Goal: Task Accomplishment & Management: Complete application form

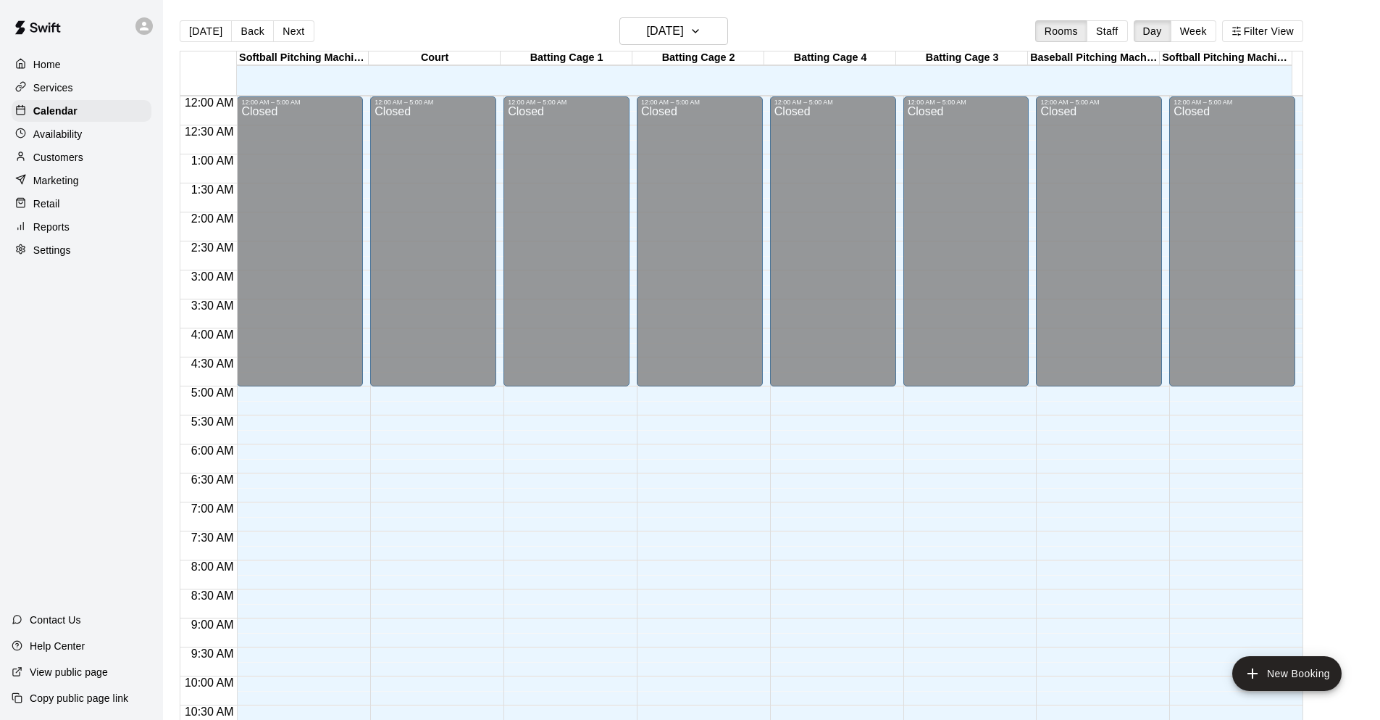
scroll to position [753, 0]
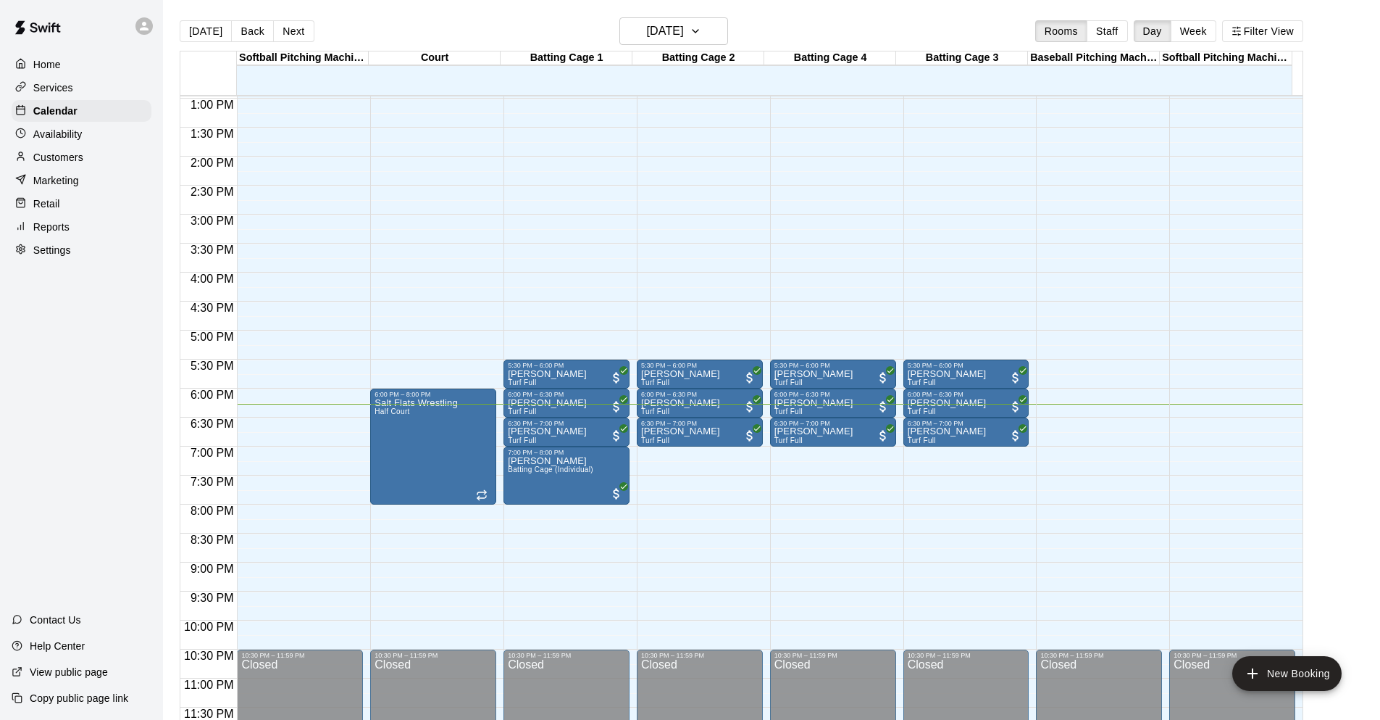
click at [72, 86] on p "Services" at bounding box center [53, 87] width 40 height 14
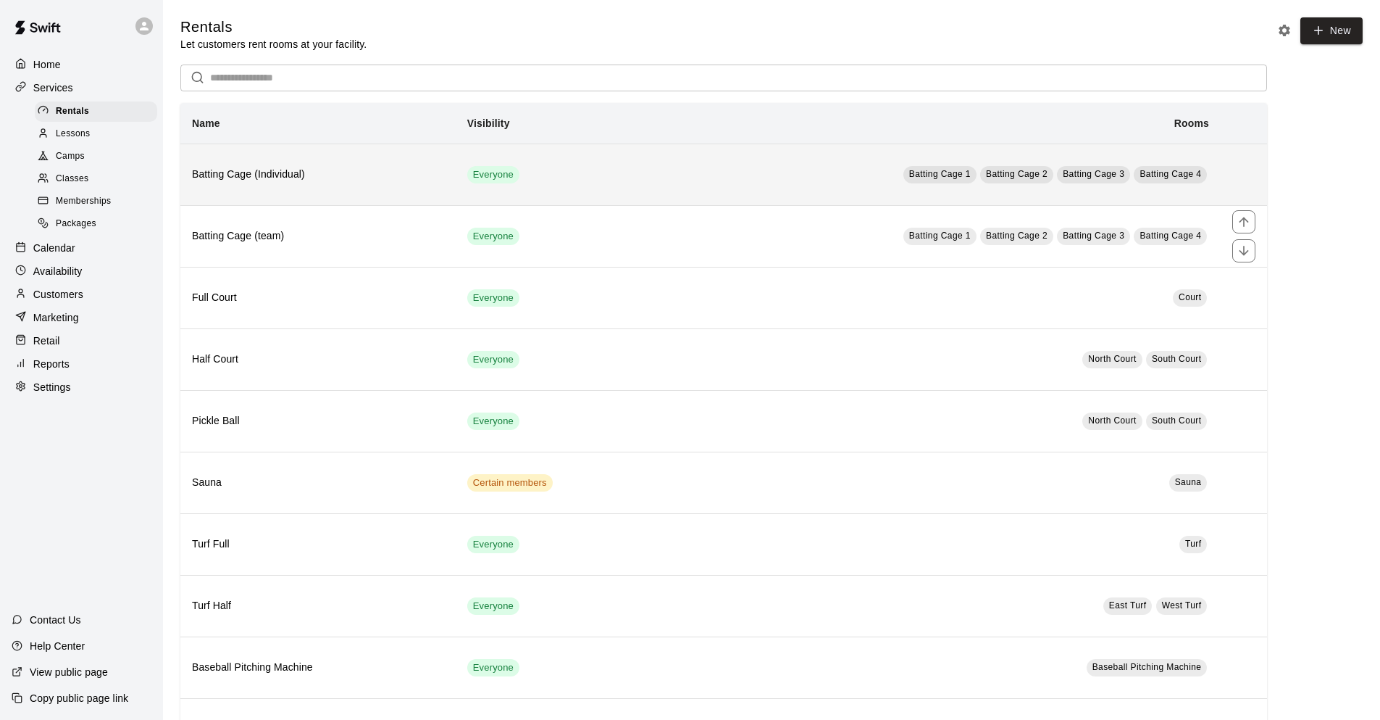
scroll to position [72, 0]
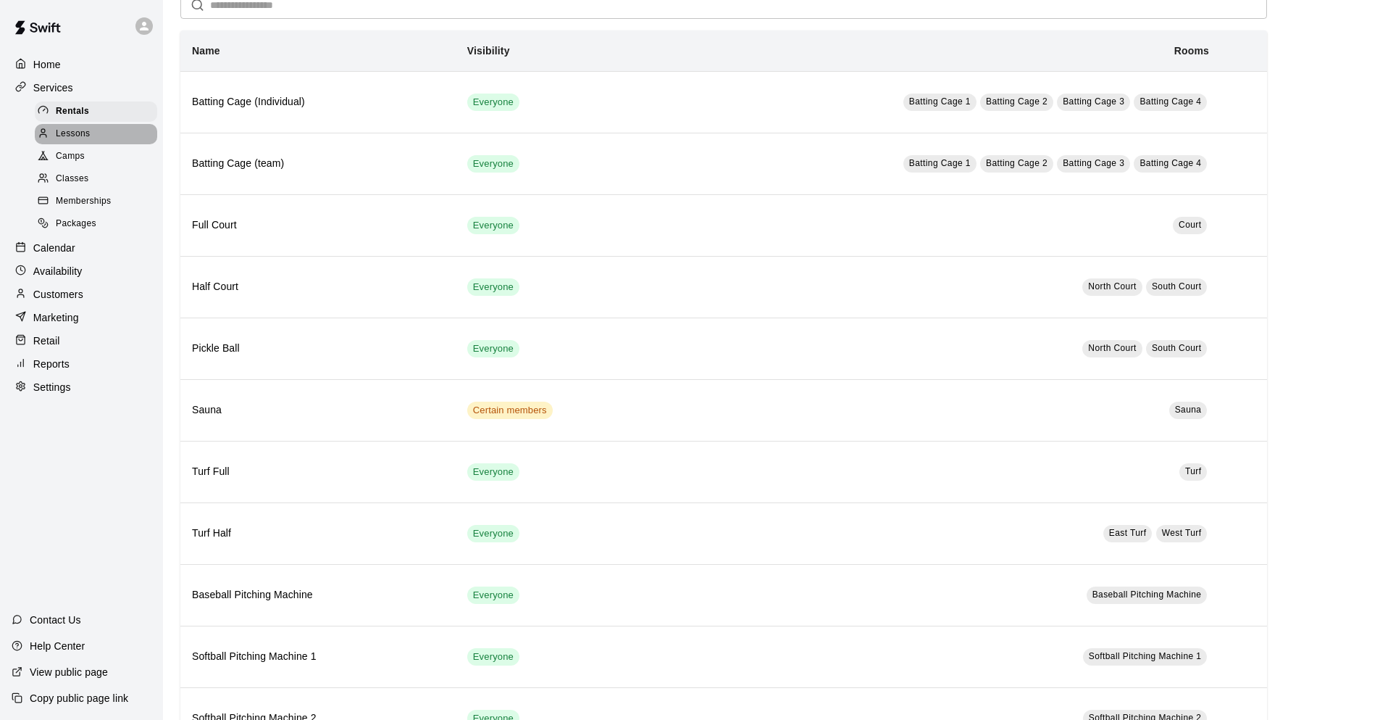
click at [74, 138] on span "Lessons" at bounding box center [73, 134] width 35 height 14
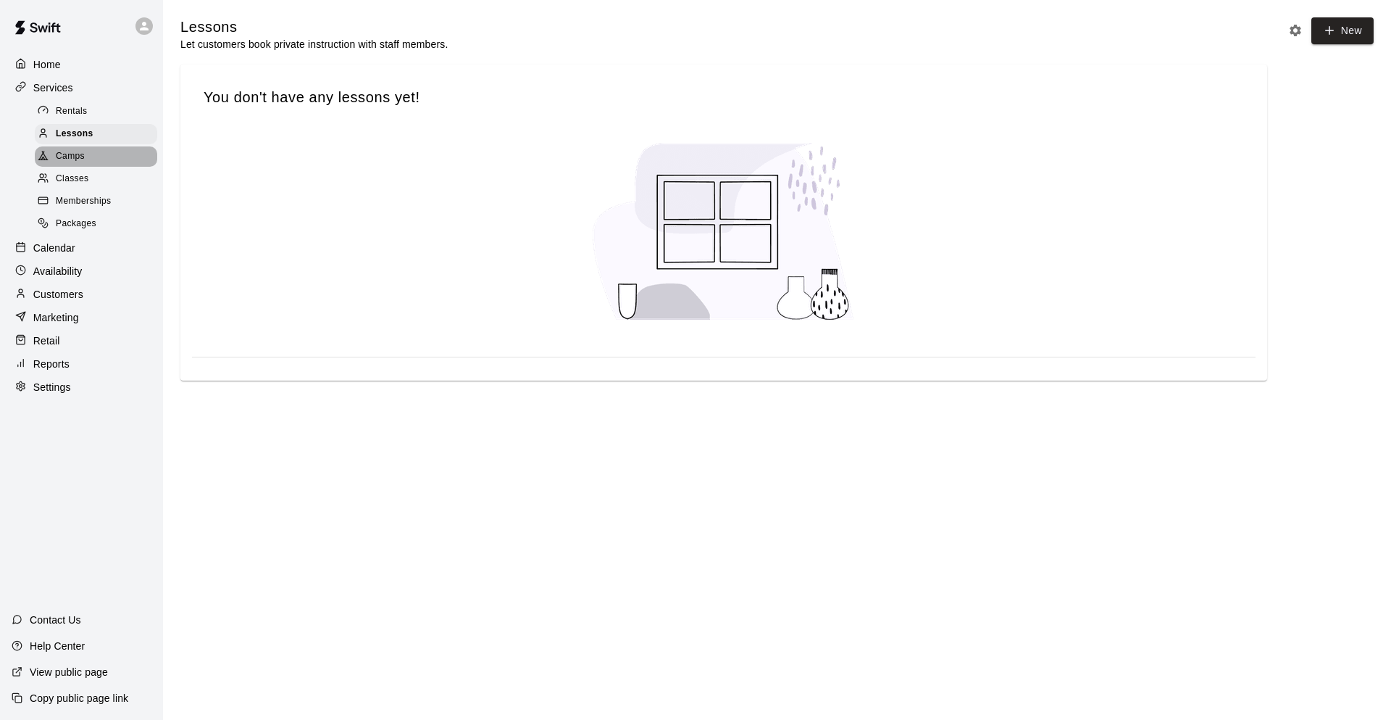
click at [80, 159] on span "Camps" at bounding box center [70, 156] width 29 height 14
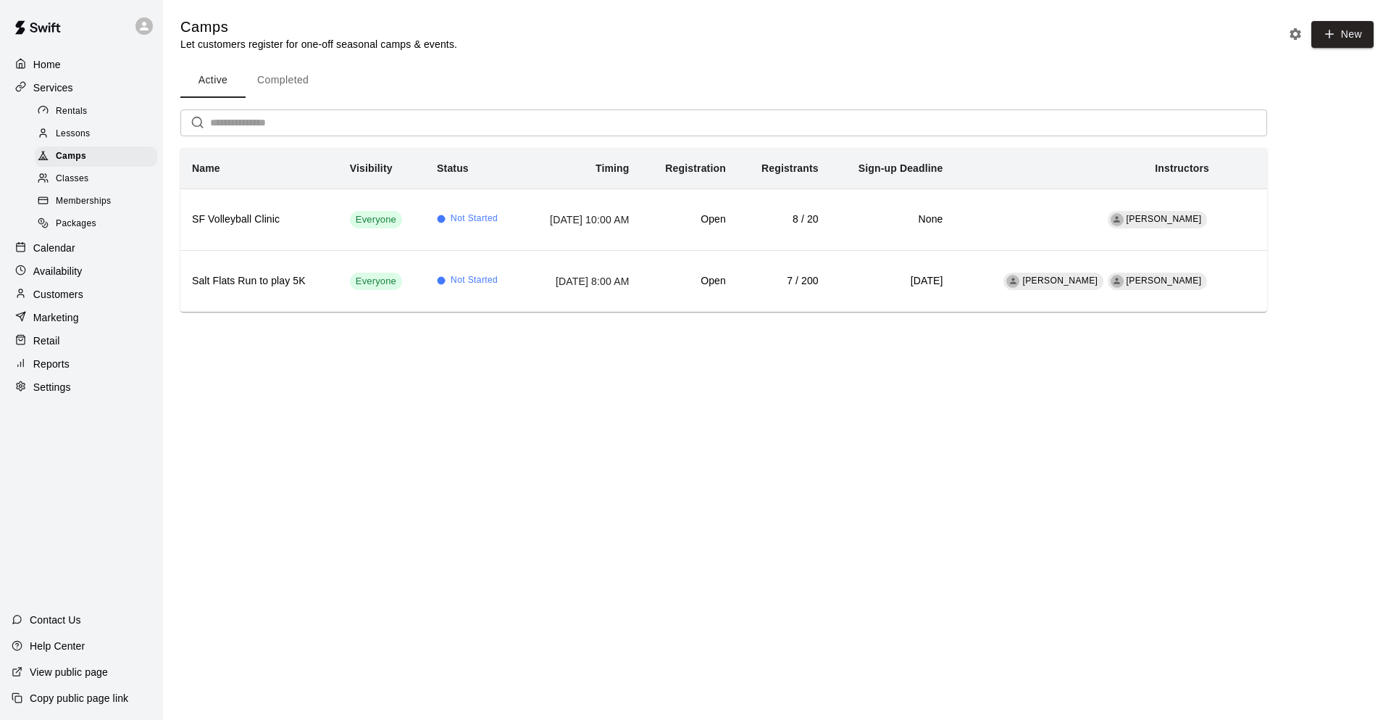
click at [95, 189] on div "Classes" at bounding box center [96, 179] width 122 height 20
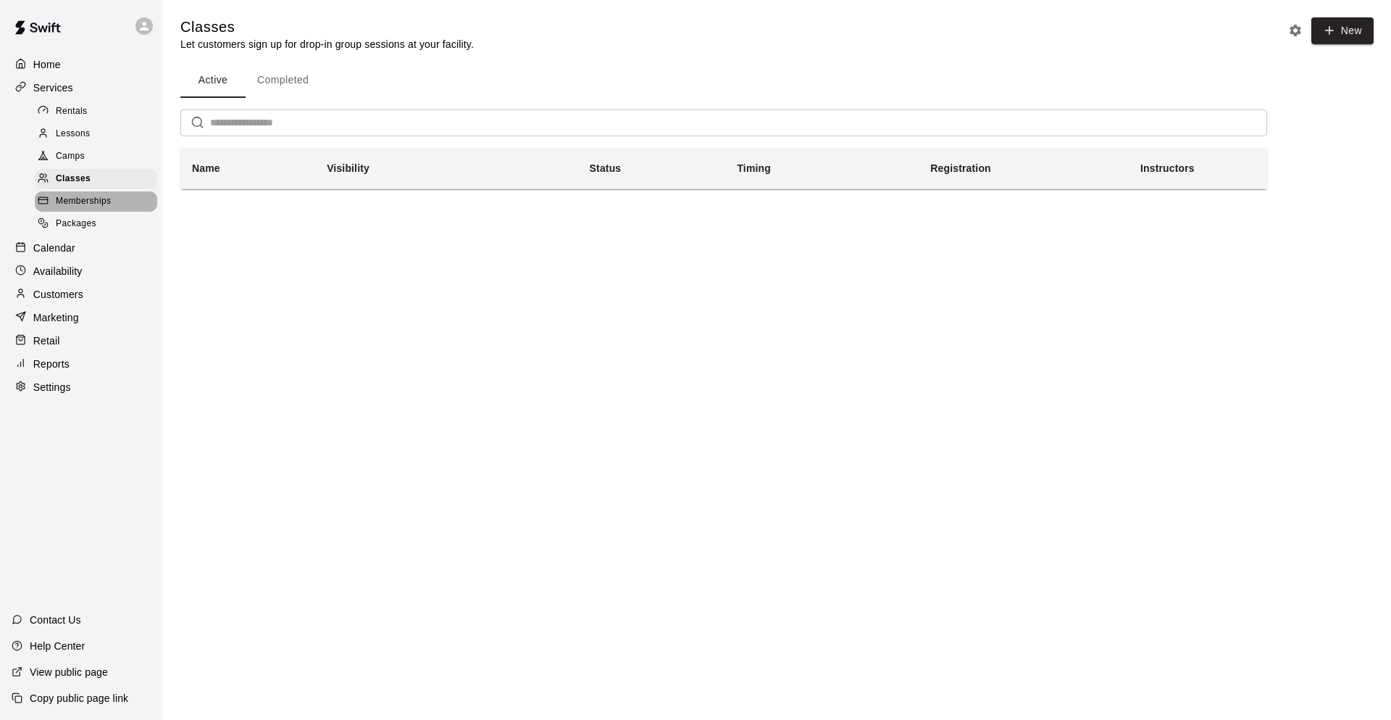
click at [94, 202] on span "Memberships" at bounding box center [83, 201] width 55 height 14
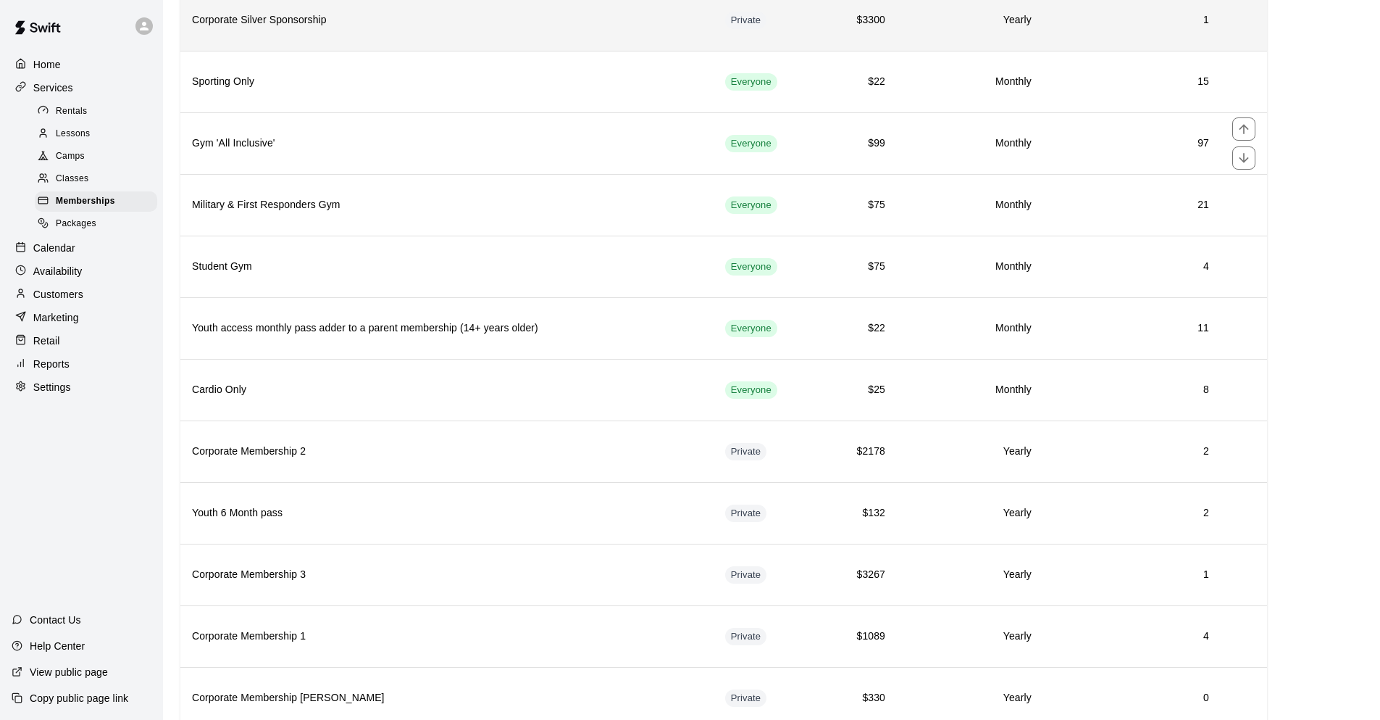
scroll to position [217, 0]
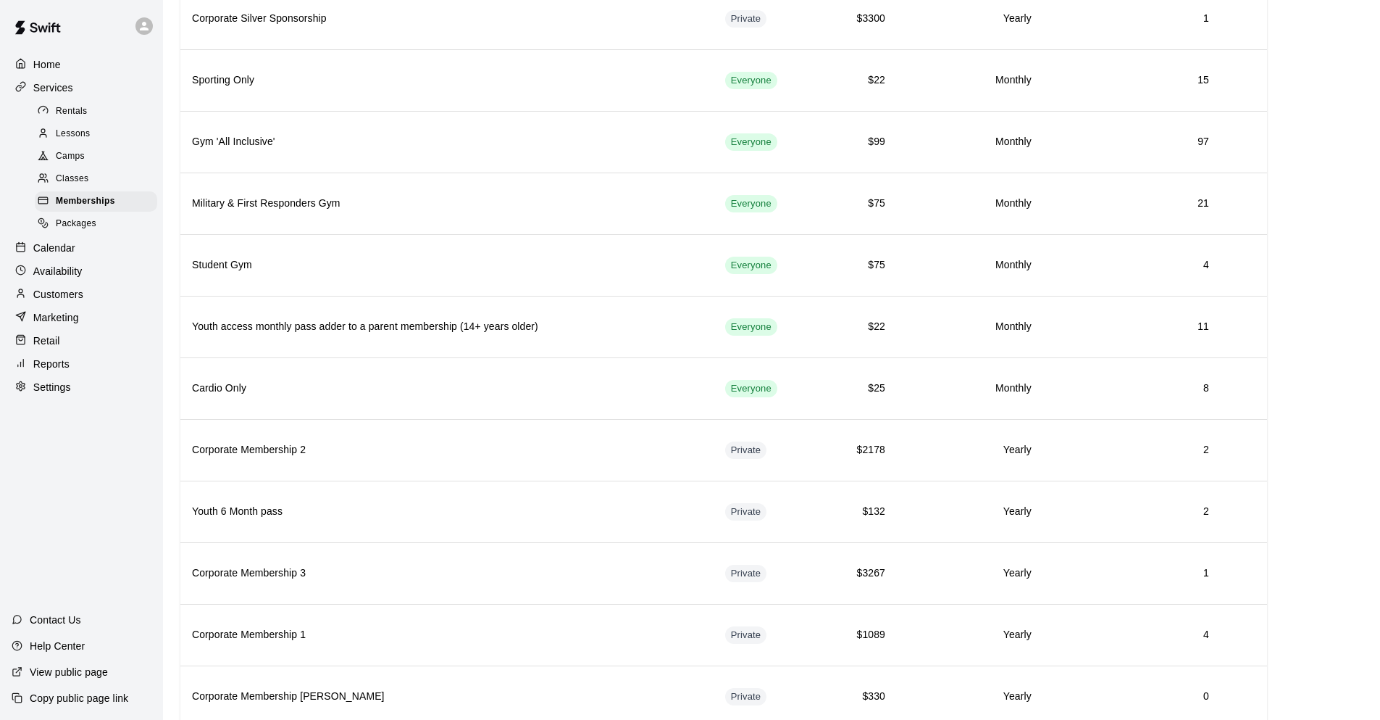
click at [75, 231] on span "Packages" at bounding box center [76, 224] width 41 height 14
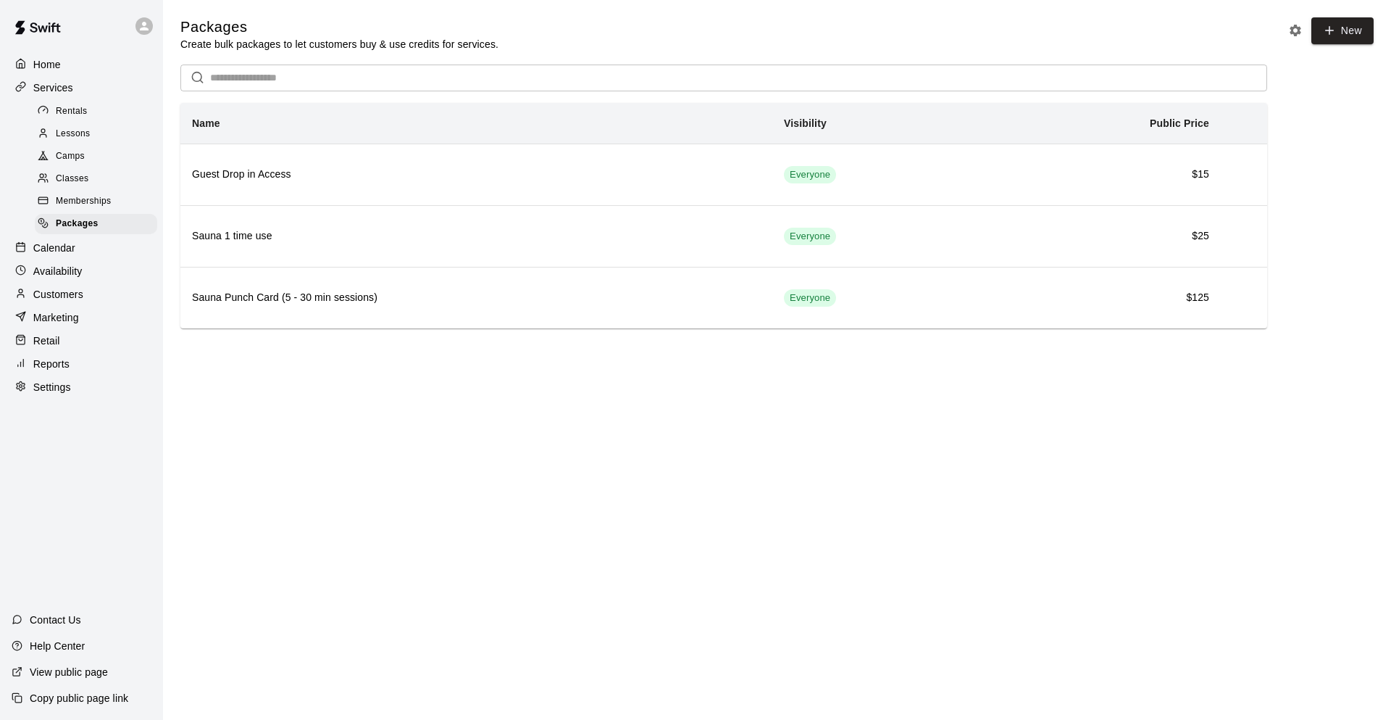
click at [91, 275] on div "Availability" at bounding box center [82, 271] width 140 height 22
click at [82, 296] on div "Home Services Rentals Lessons Camps Classes Memberships Packages Calendar Avail…" at bounding box center [81, 360] width 163 height 720
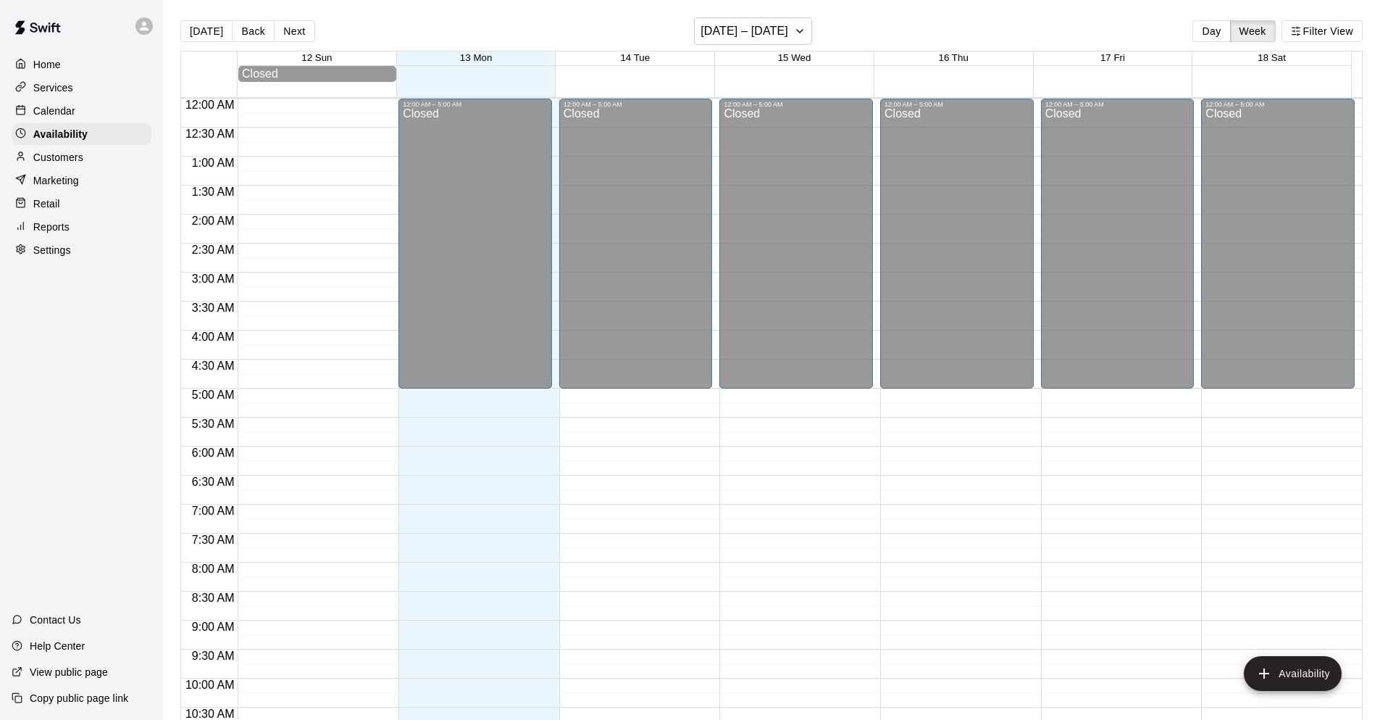
scroll to position [752, 0]
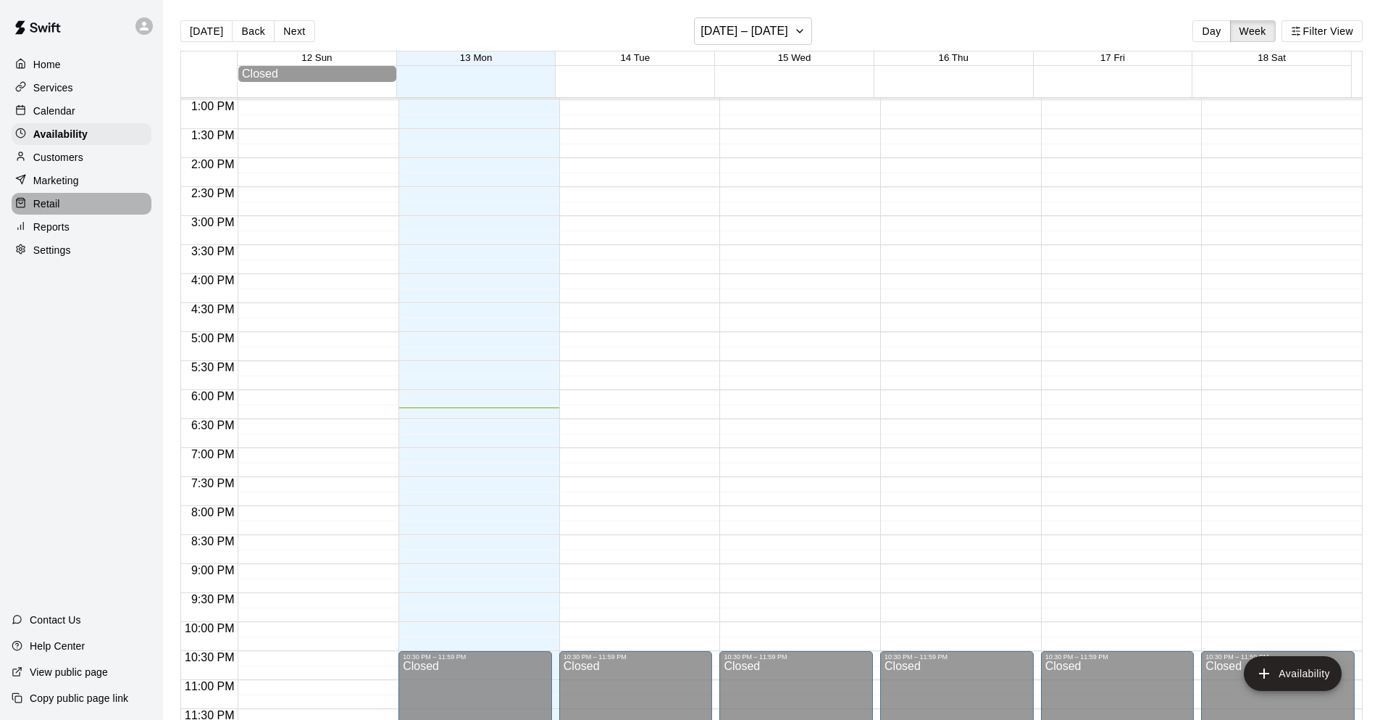
click at [105, 208] on div "Retail" at bounding box center [82, 204] width 140 height 22
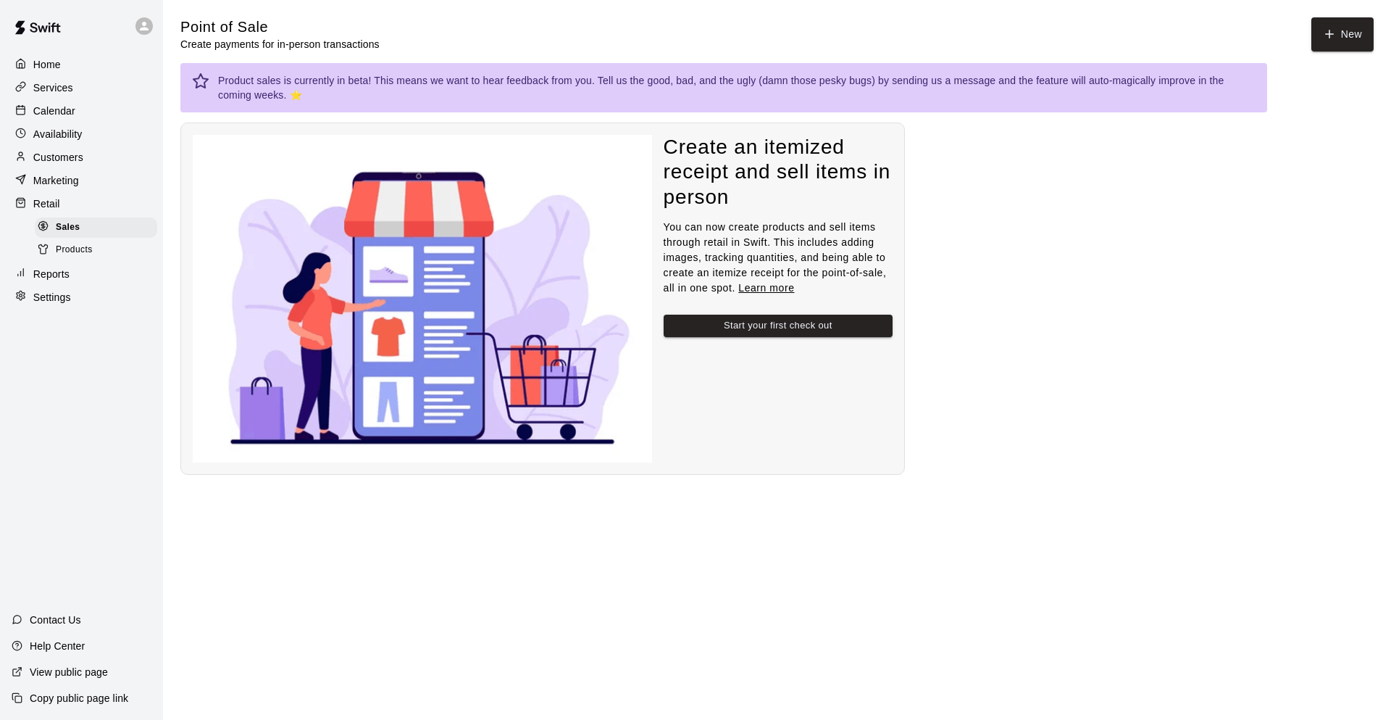
click at [89, 178] on div "Marketing" at bounding box center [82, 181] width 140 height 22
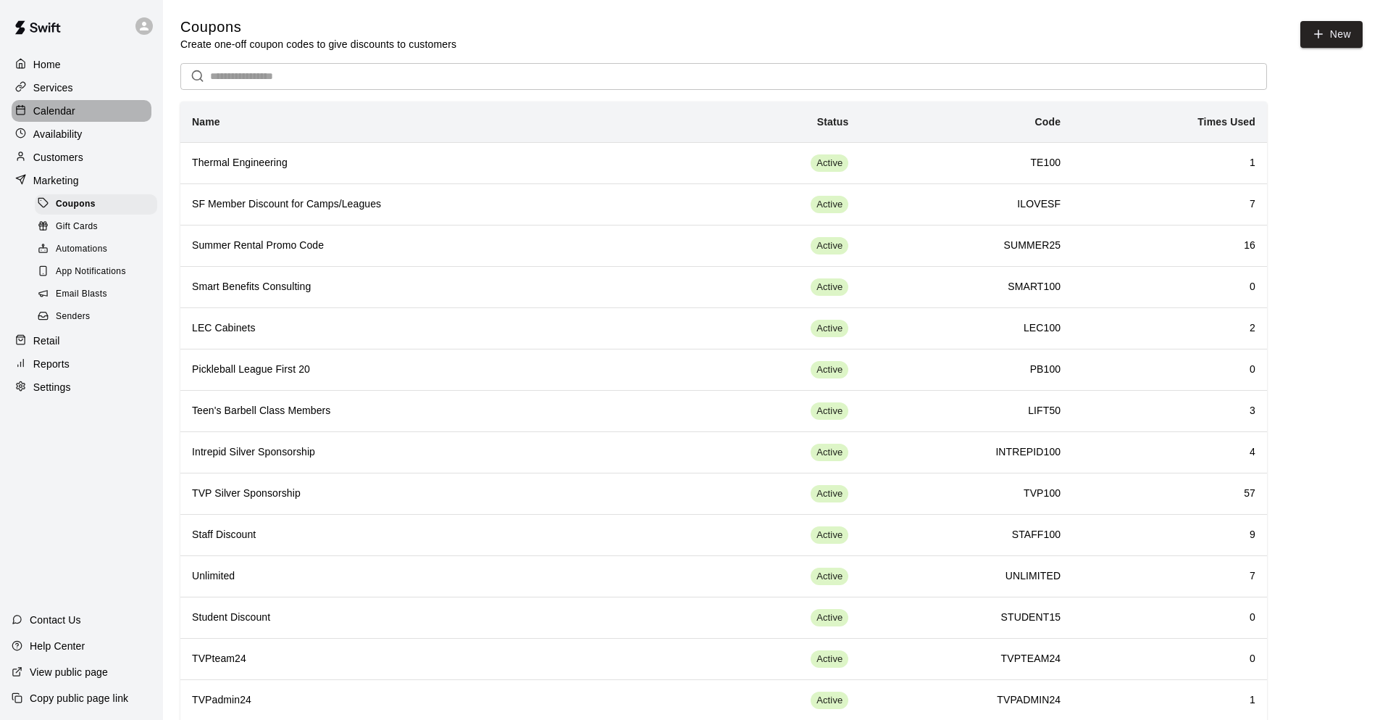
click at [90, 116] on div "Calendar" at bounding box center [82, 111] width 140 height 22
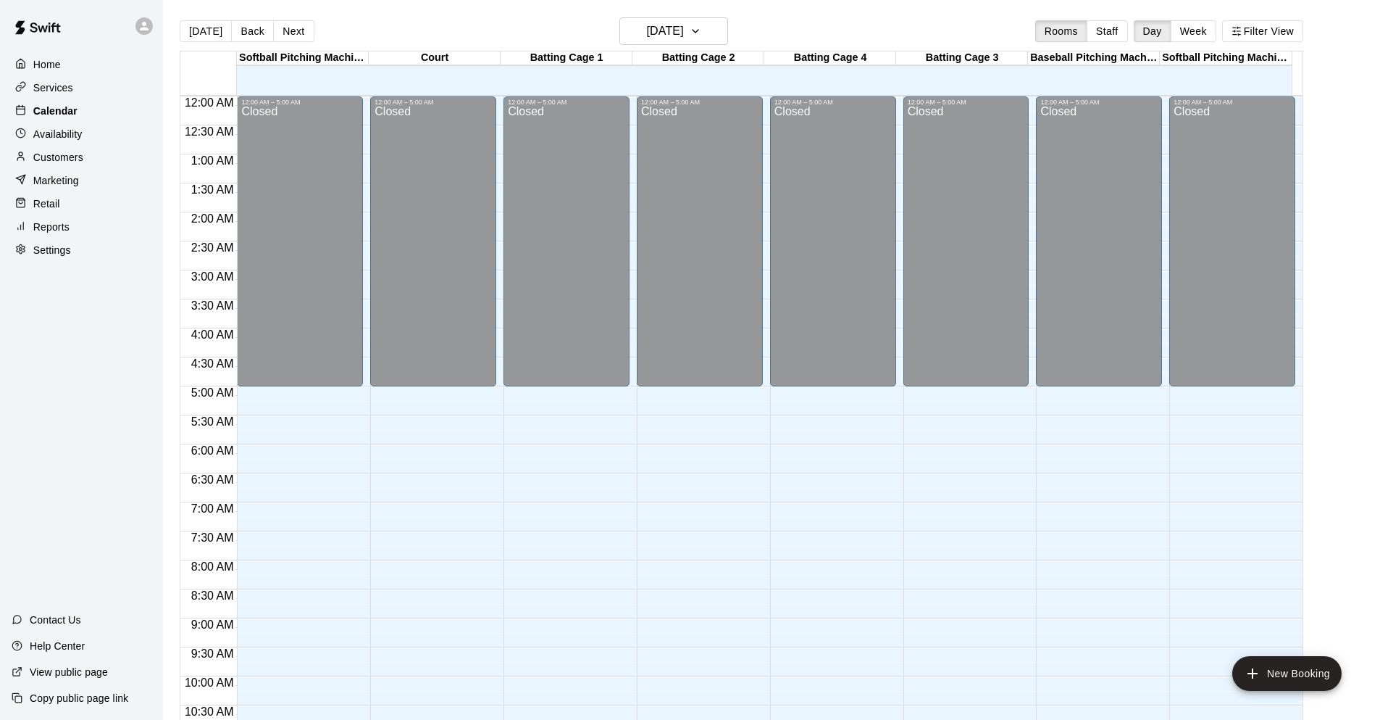
scroll to position [708, 0]
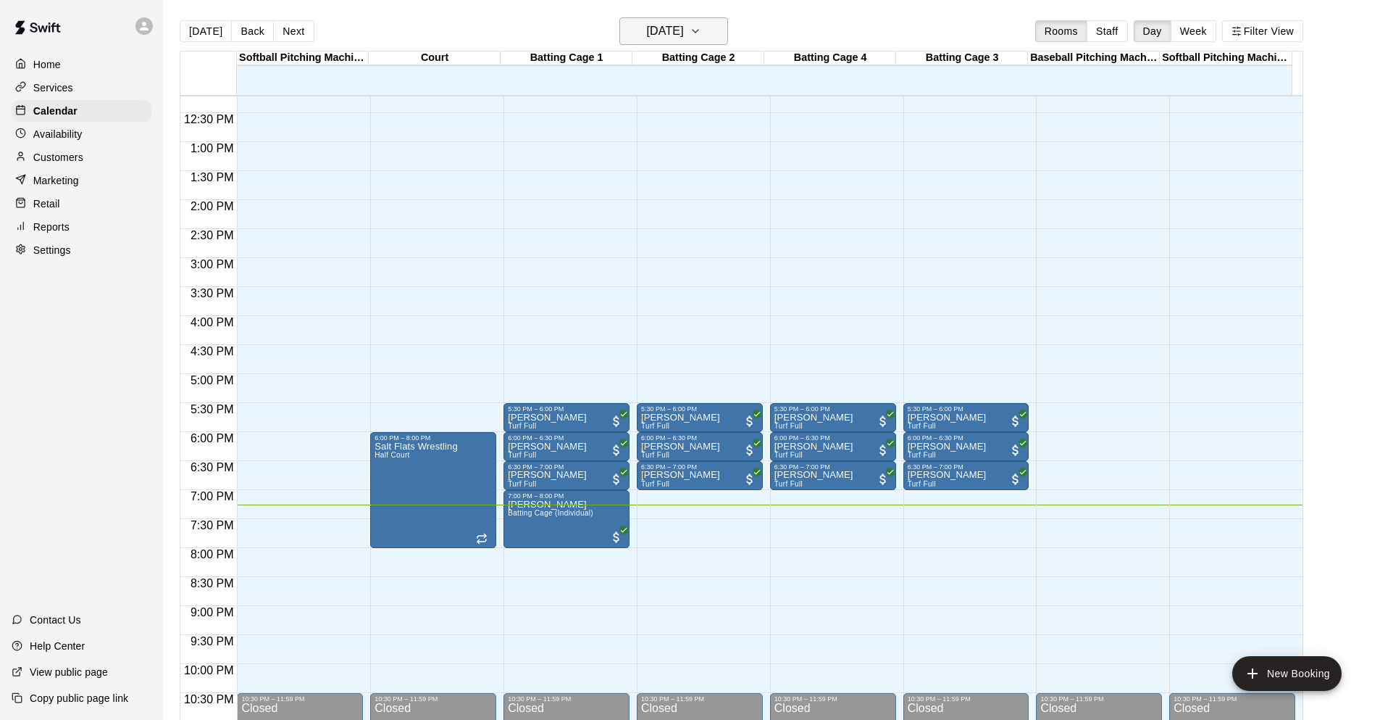
click at [684, 33] on h6 "[DATE]" at bounding box center [665, 31] width 37 height 20
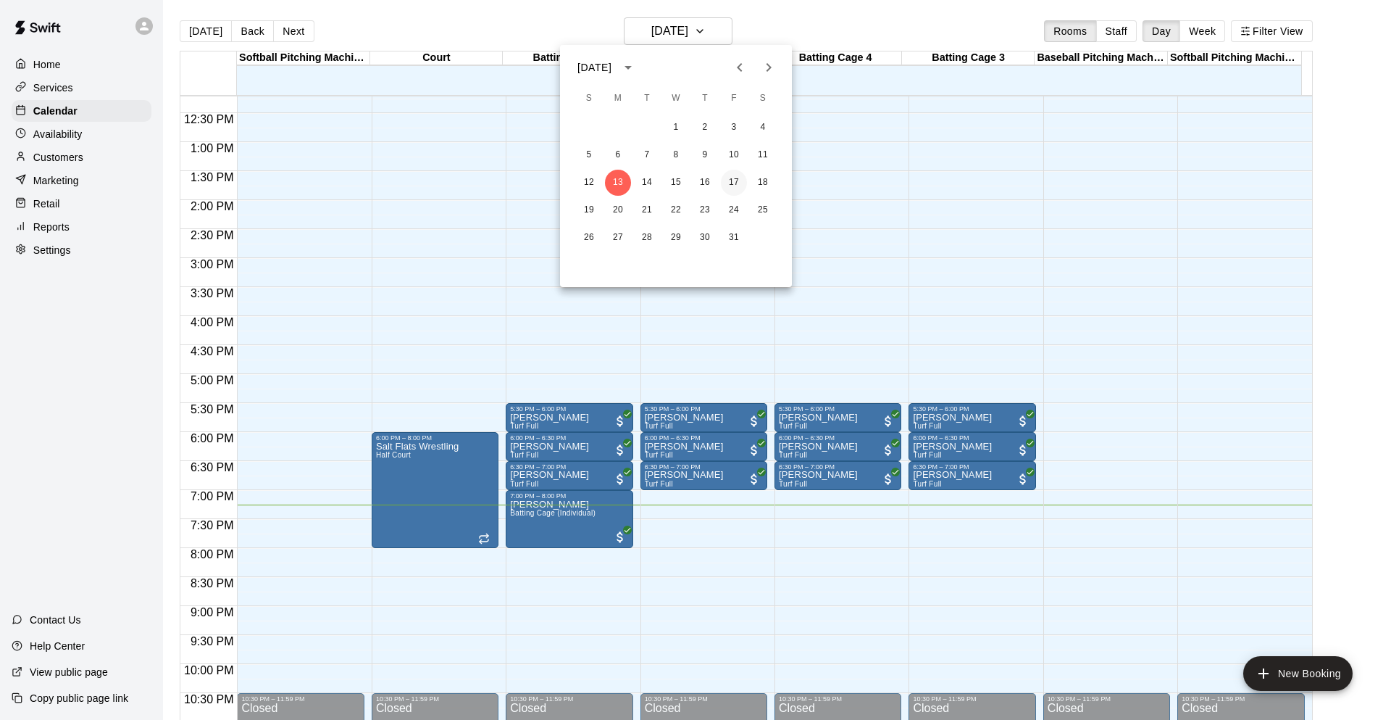
click at [738, 186] on button "17" at bounding box center [734, 183] width 26 height 26
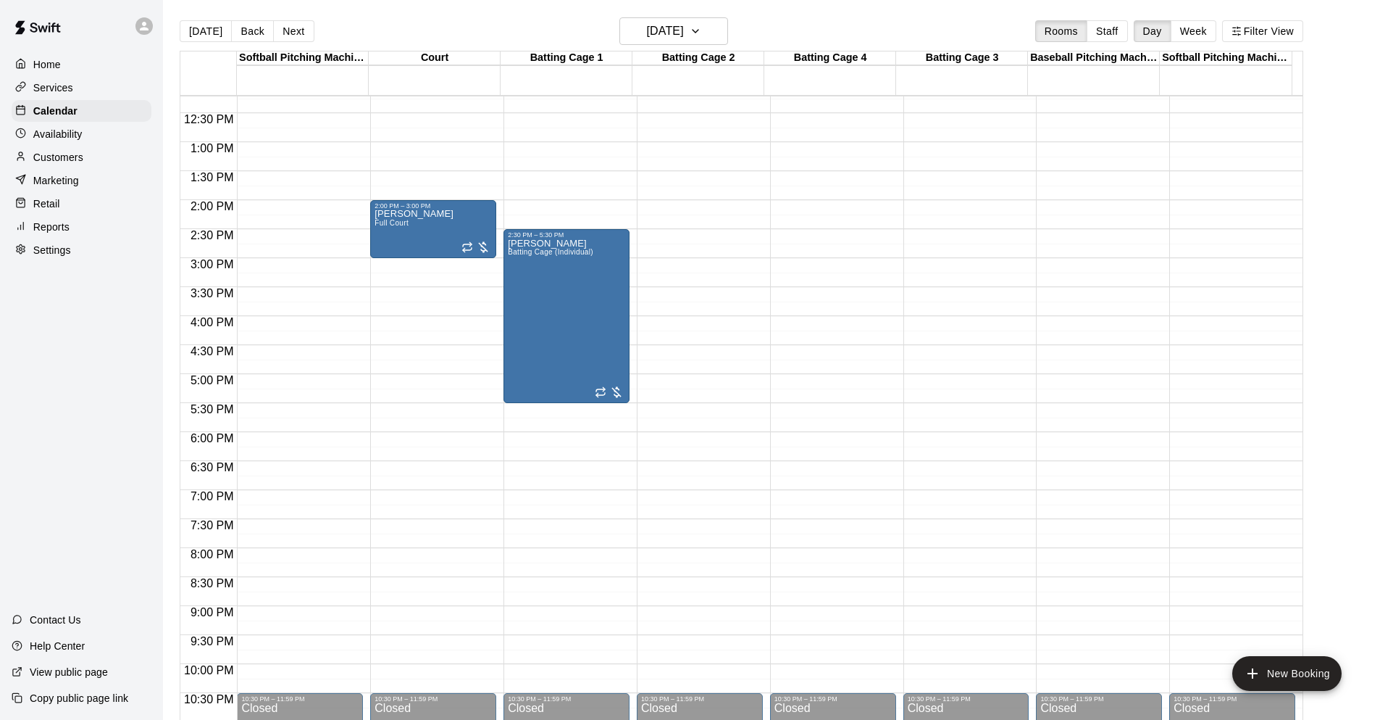
click at [583, 559] on div "12:00 AM – 5:00 AM Closed 2:30 PM – 5:30 PM [PERSON_NAME] Batting Cage (Individ…" at bounding box center [567, 83] width 126 height 1391
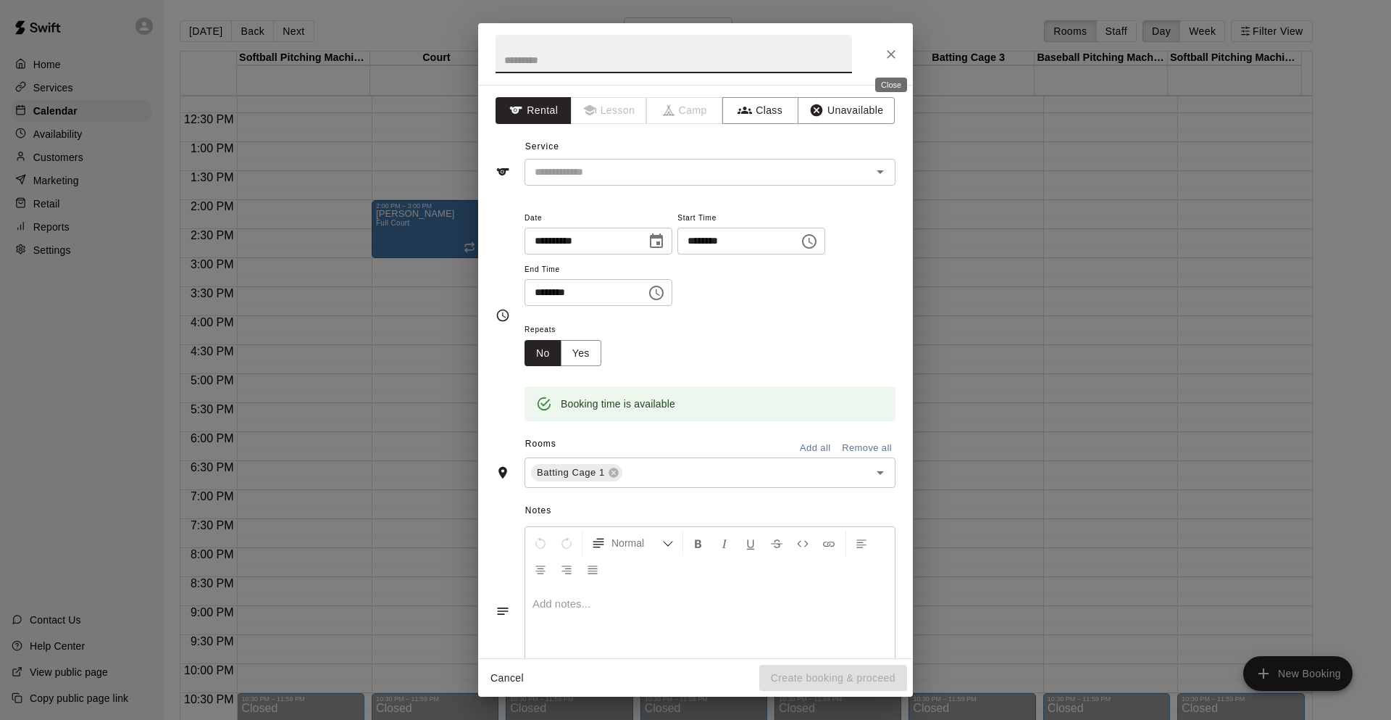
click at [891, 53] on icon "Close" at bounding box center [891, 54] width 9 height 9
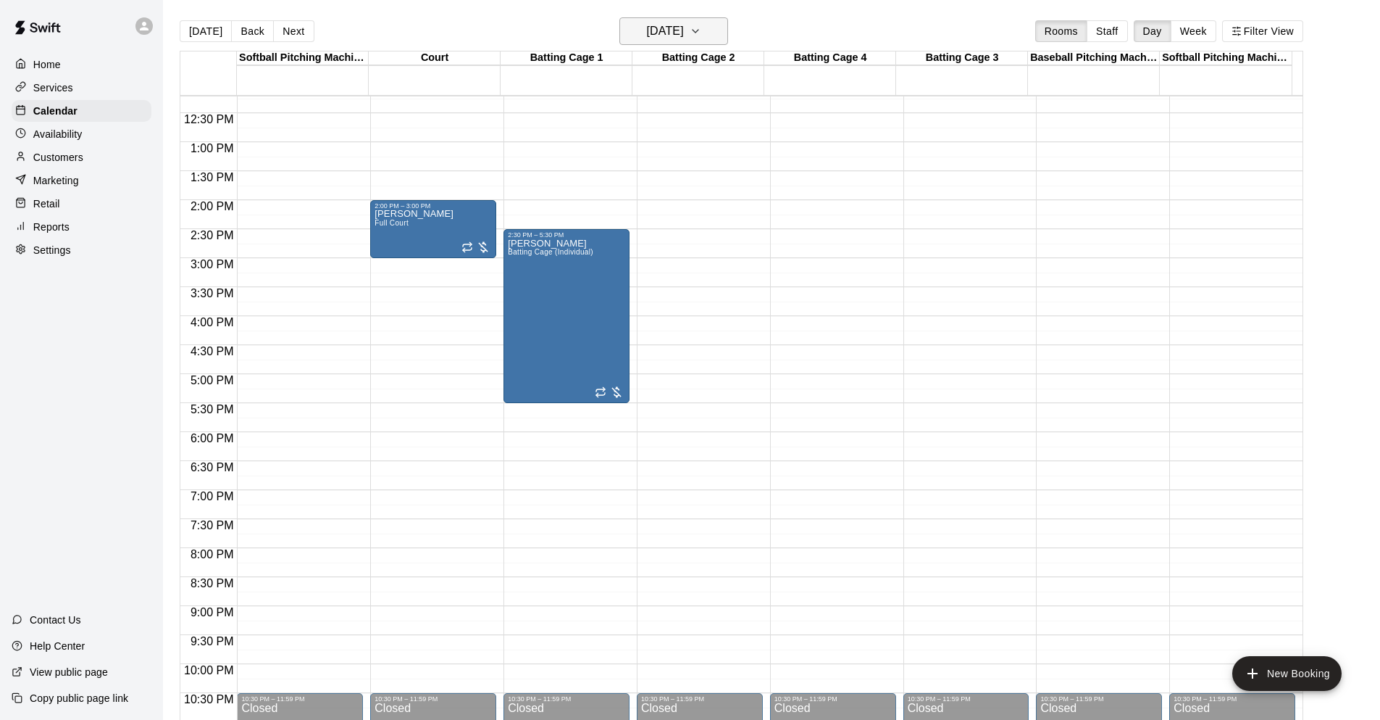
click at [675, 30] on h6 "[DATE]" at bounding box center [665, 31] width 37 height 20
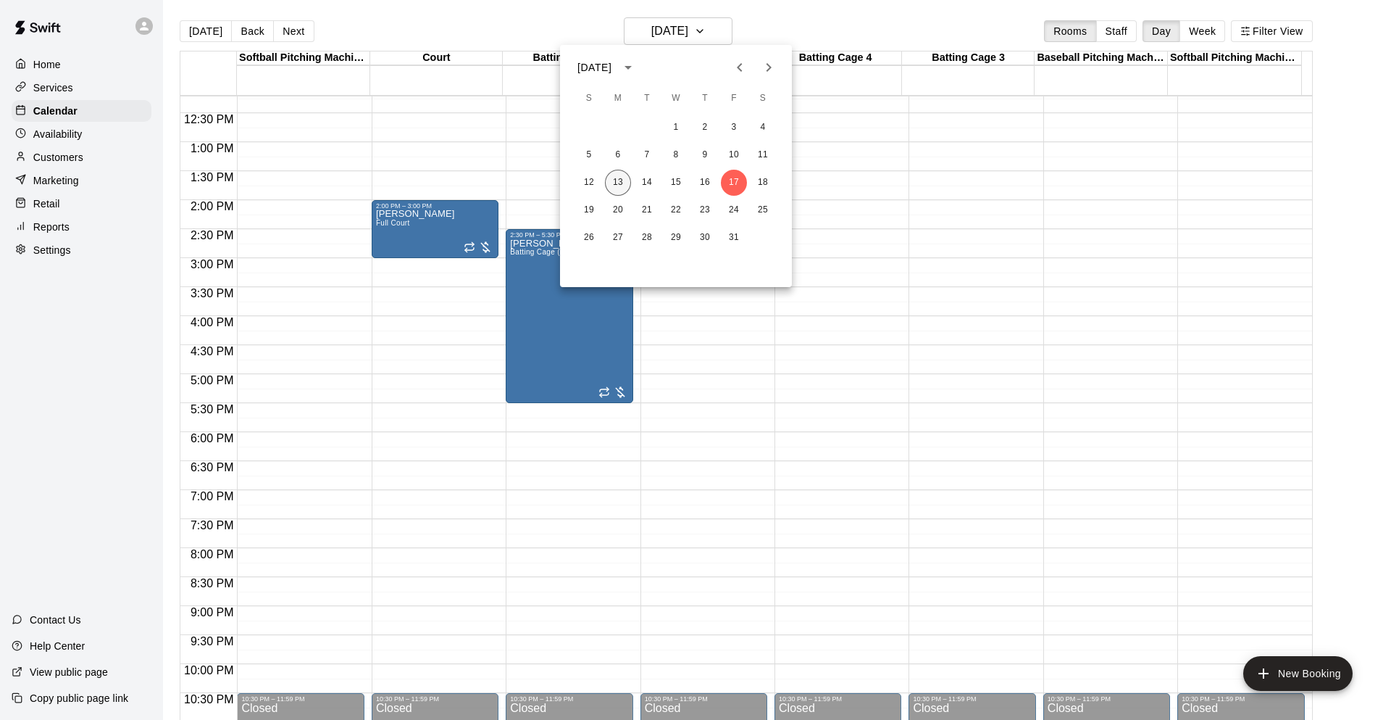
click at [618, 187] on button "13" at bounding box center [618, 183] width 26 height 26
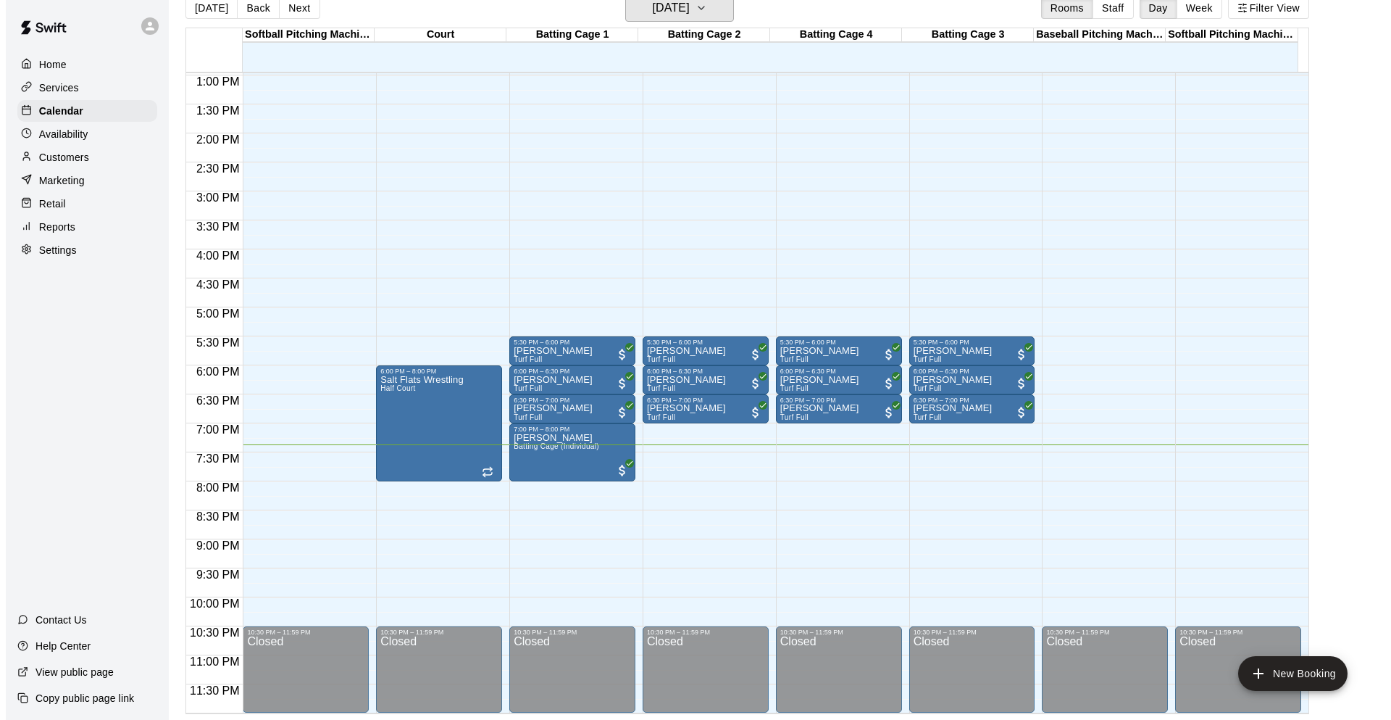
scroll to position [535, 0]
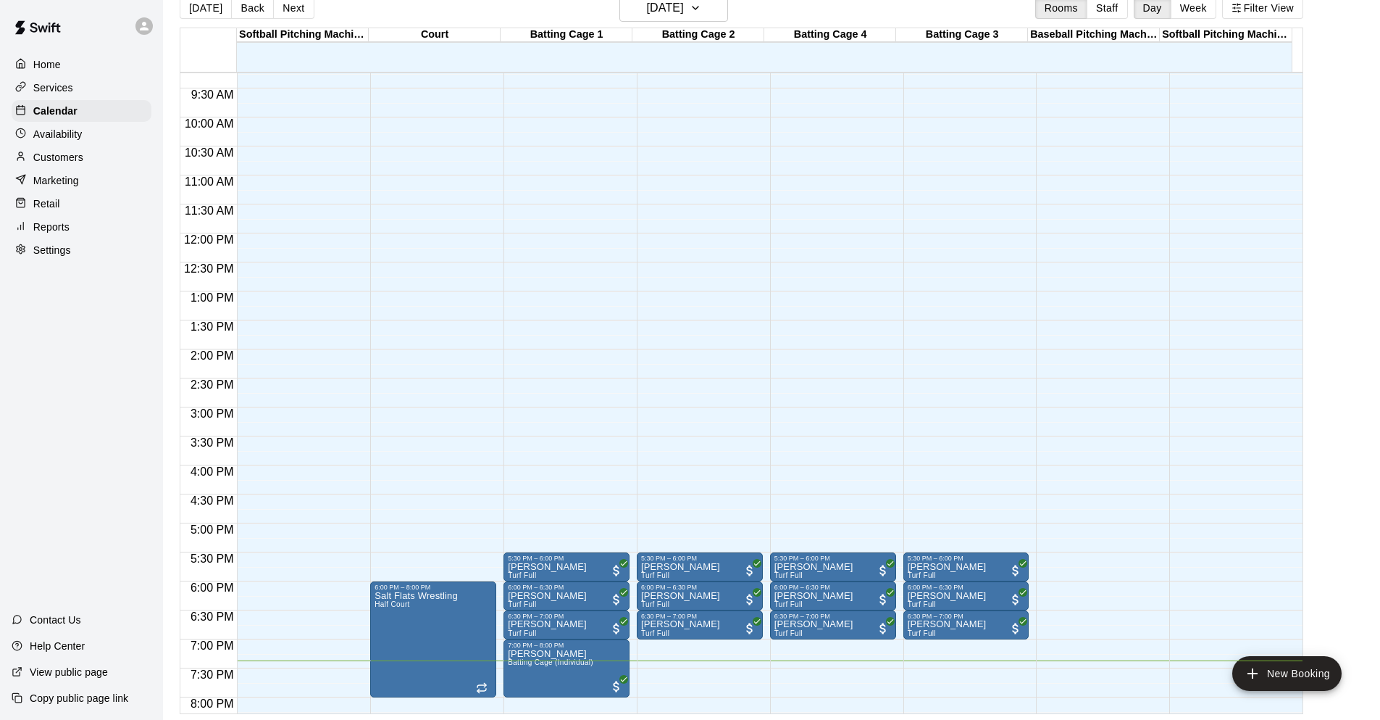
click at [684, 23] on div "[DATE] Back [DATE][DATE] Rooms Staff Day Week Filter View" at bounding box center [742, 10] width 1124 height 33
click at [684, 16] on h6 "[DATE]" at bounding box center [665, 8] width 37 height 20
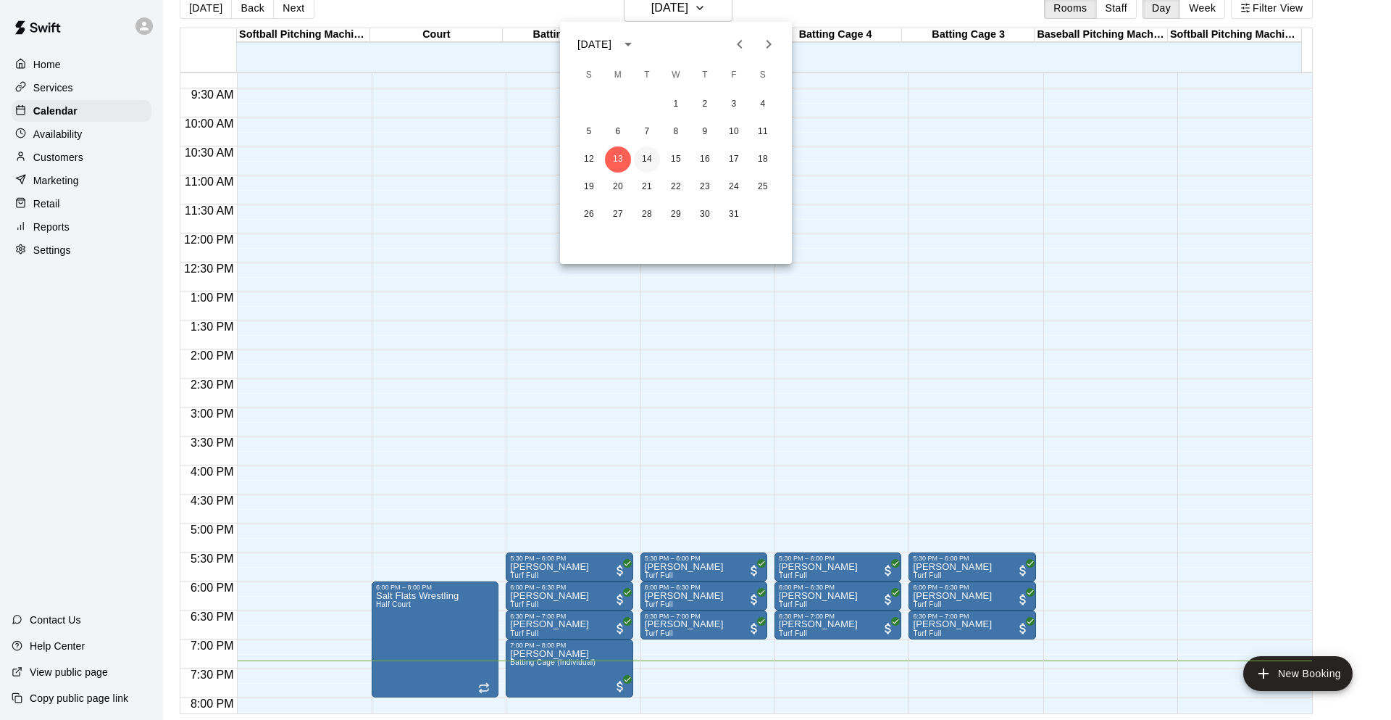
click at [644, 160] on button "14" at bounding box center [647, 159] width 26 height 26
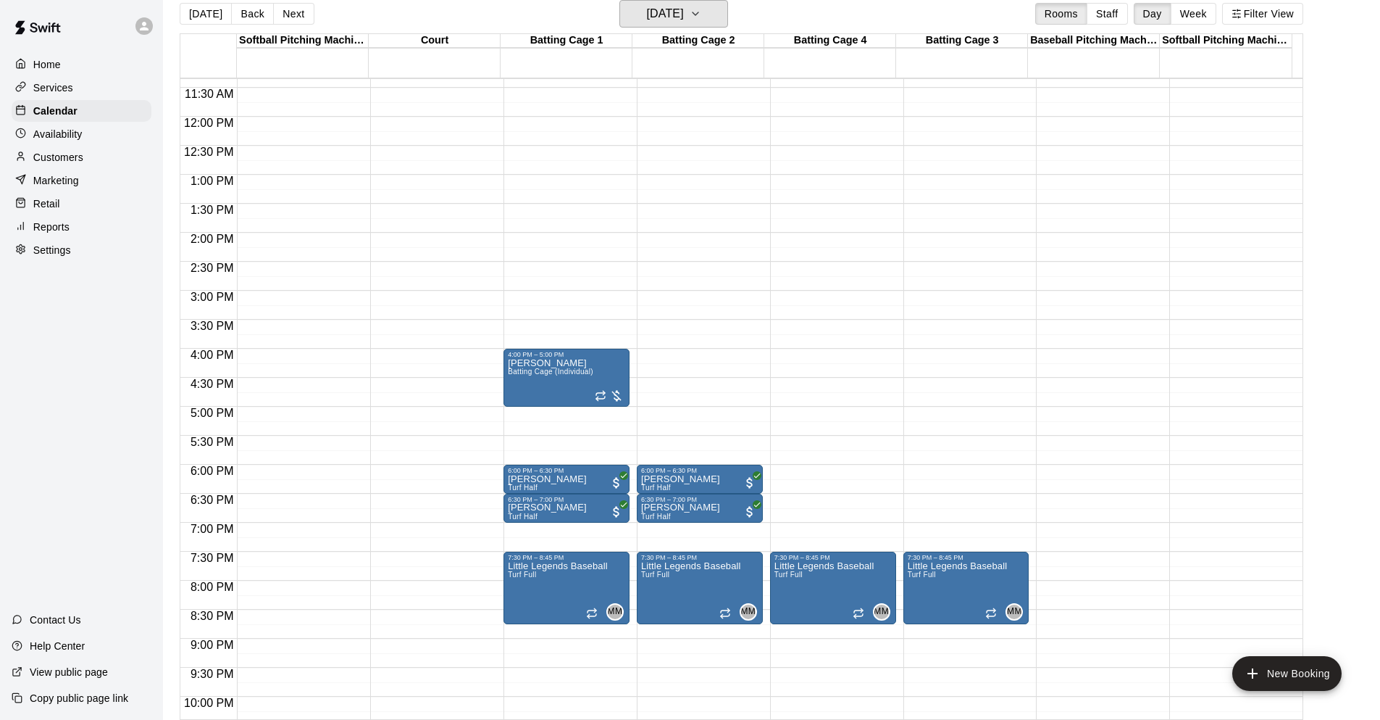
scroll to position [680, 0]
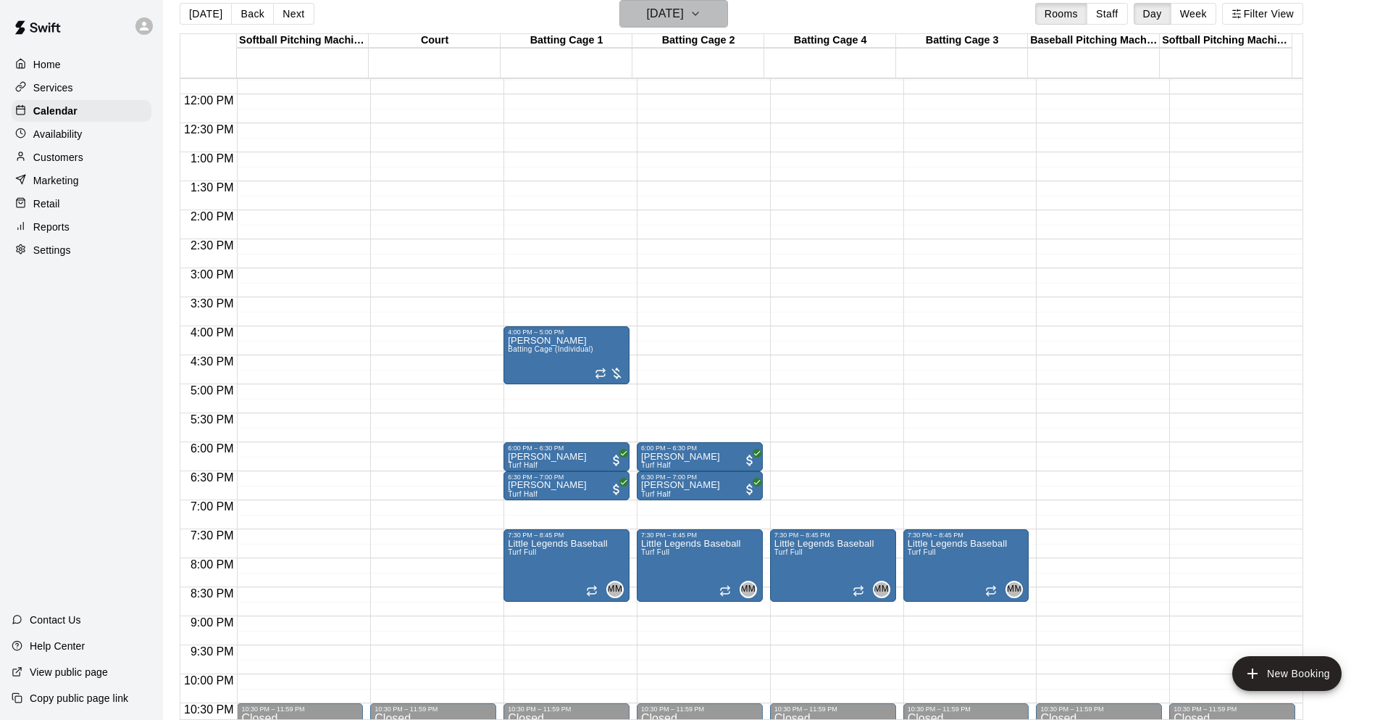
click at [684, 12] on h6 "[DATE]" at bounding box center [665, 14] width 37 height 20
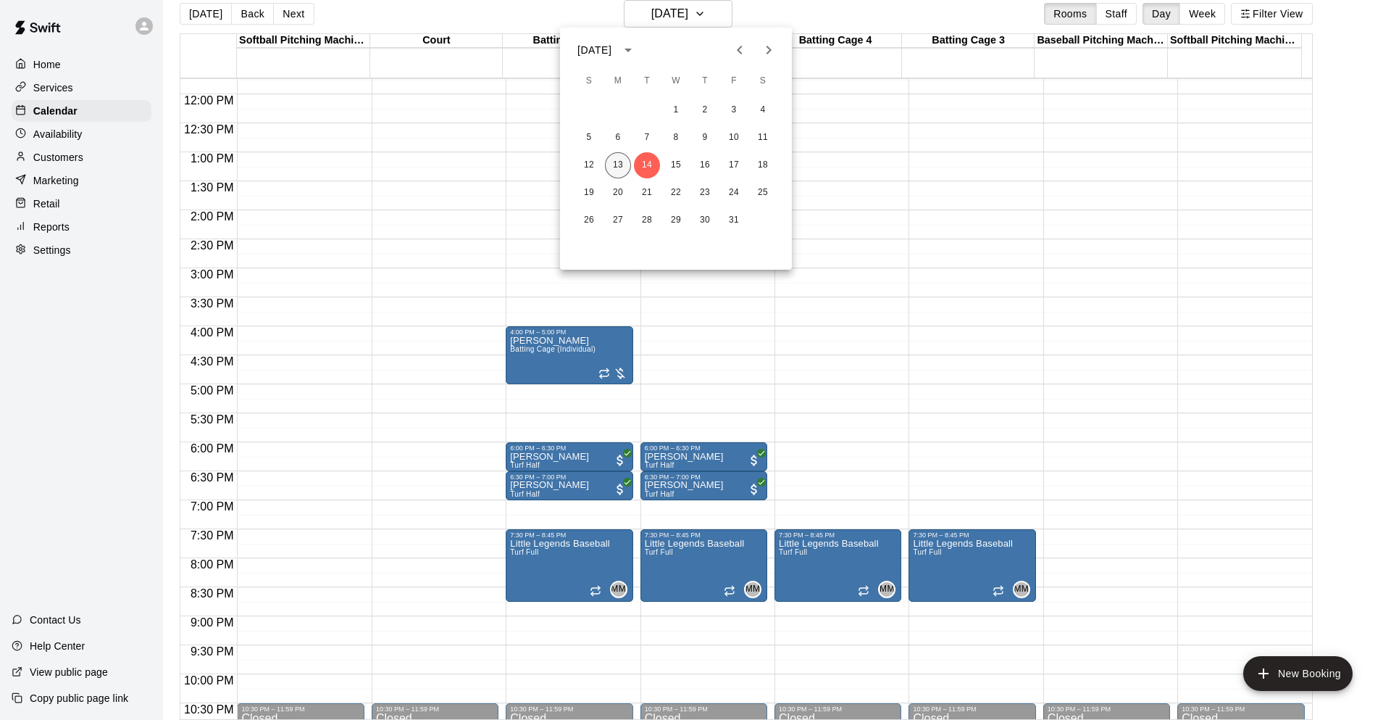
click at [613, 163] on button "13" at bounding box center [618, 165] width 26 height 26
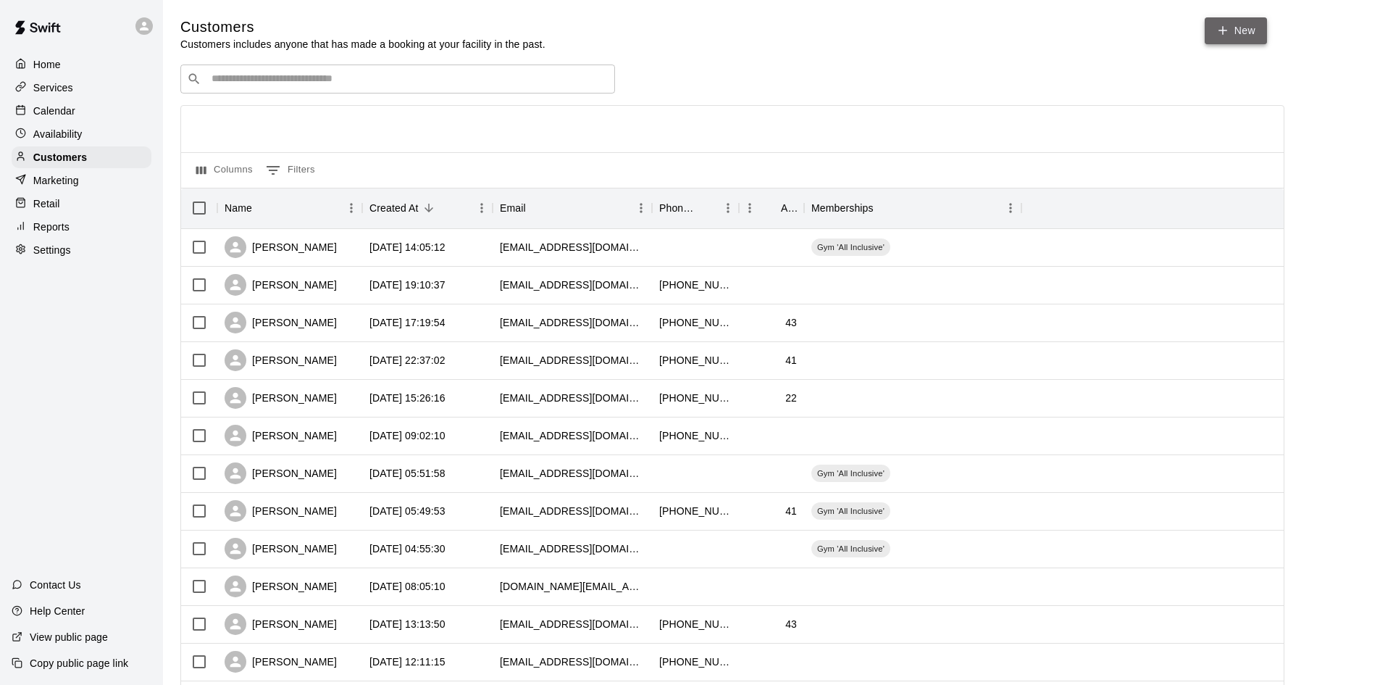
click at [1242, 24] on link "New" at bounding box center [1236, 30] width 62 height 27
select select "**"
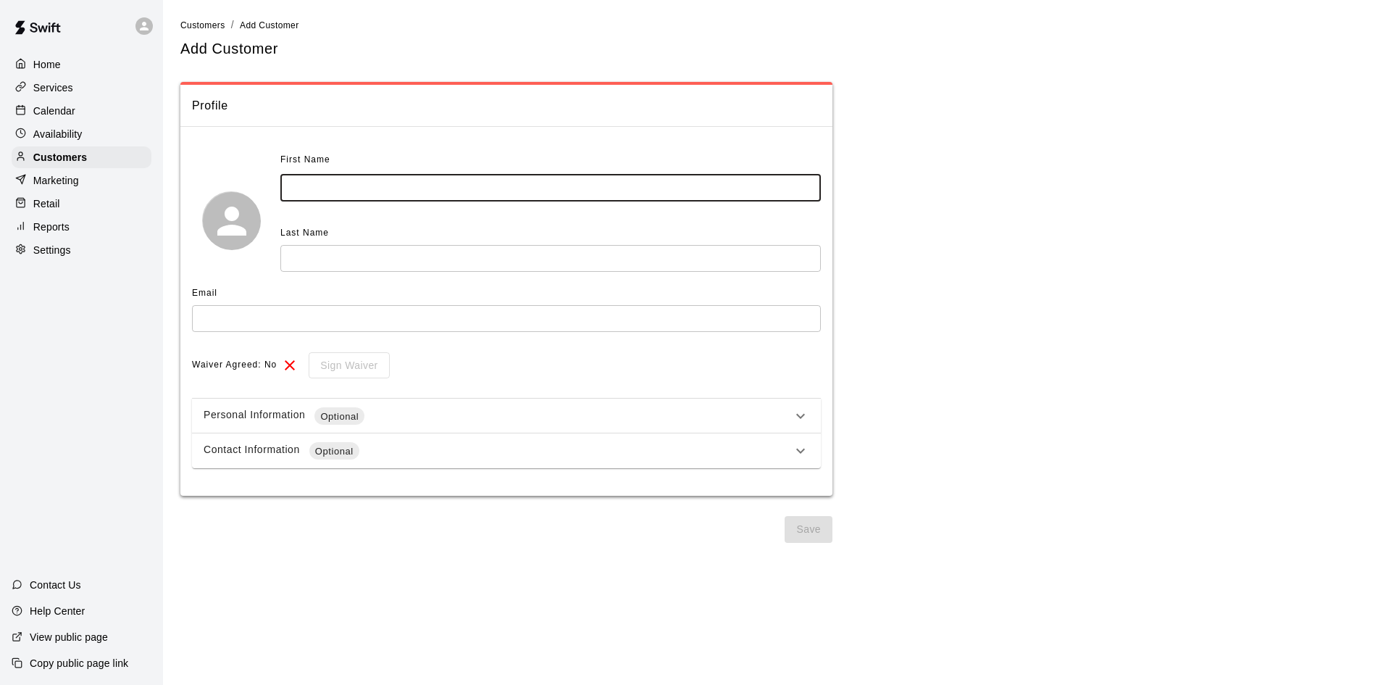
click at [375, 185] on input "text" at bounding box center [550, 188] width 541 height 27
type input "******"
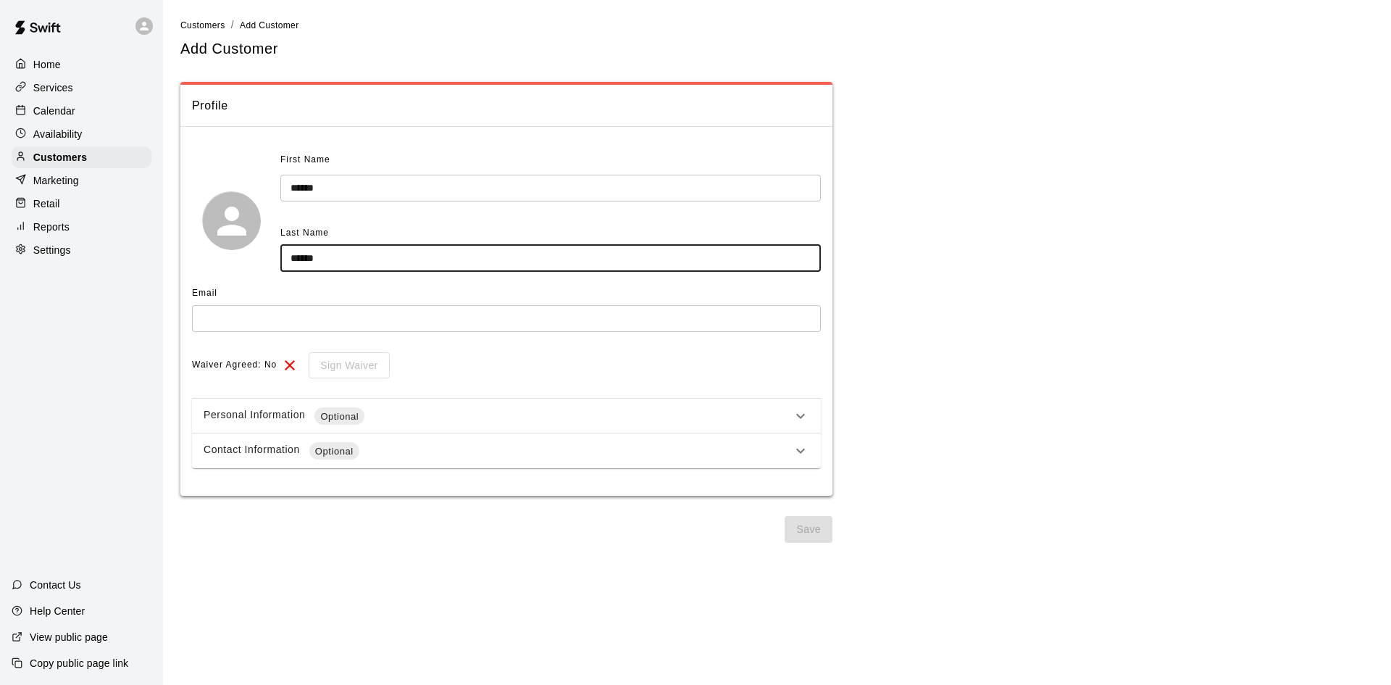
type input "******"
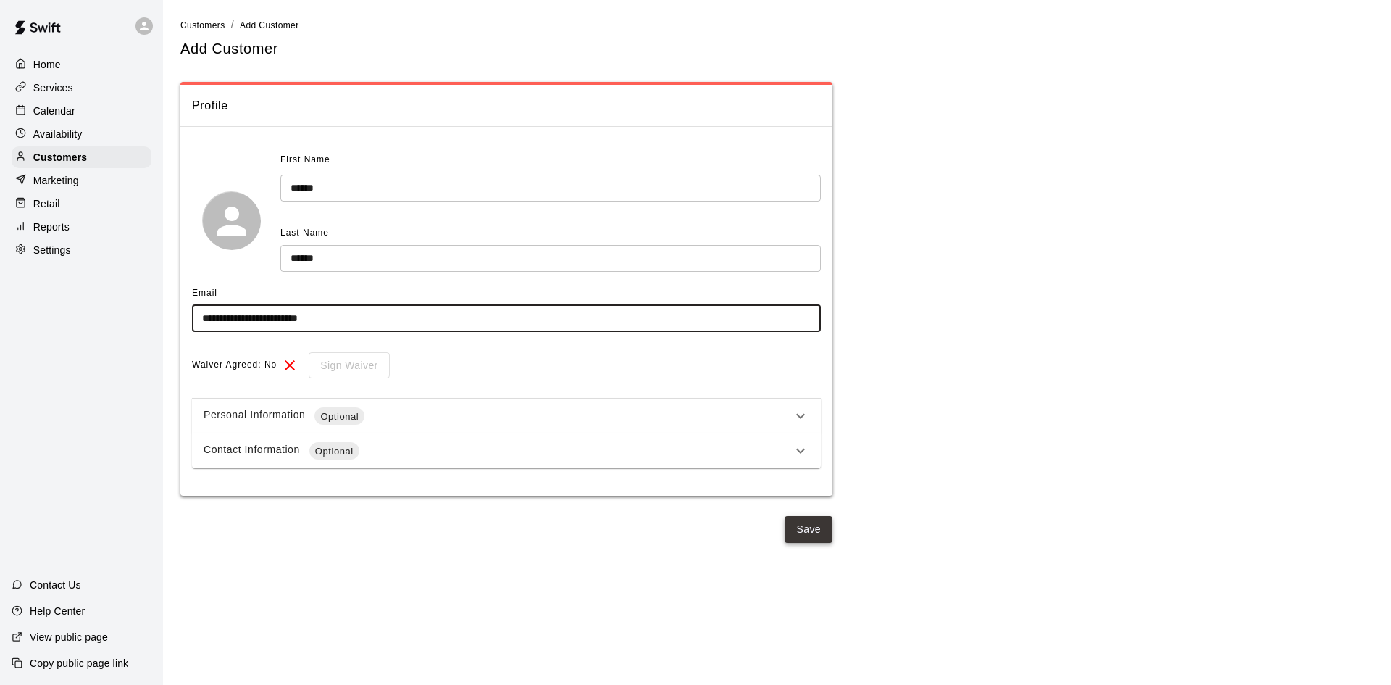
type input "**********"
click at [814, 517] on button "Save" at bounding box center [809, 529] width 48 height 27
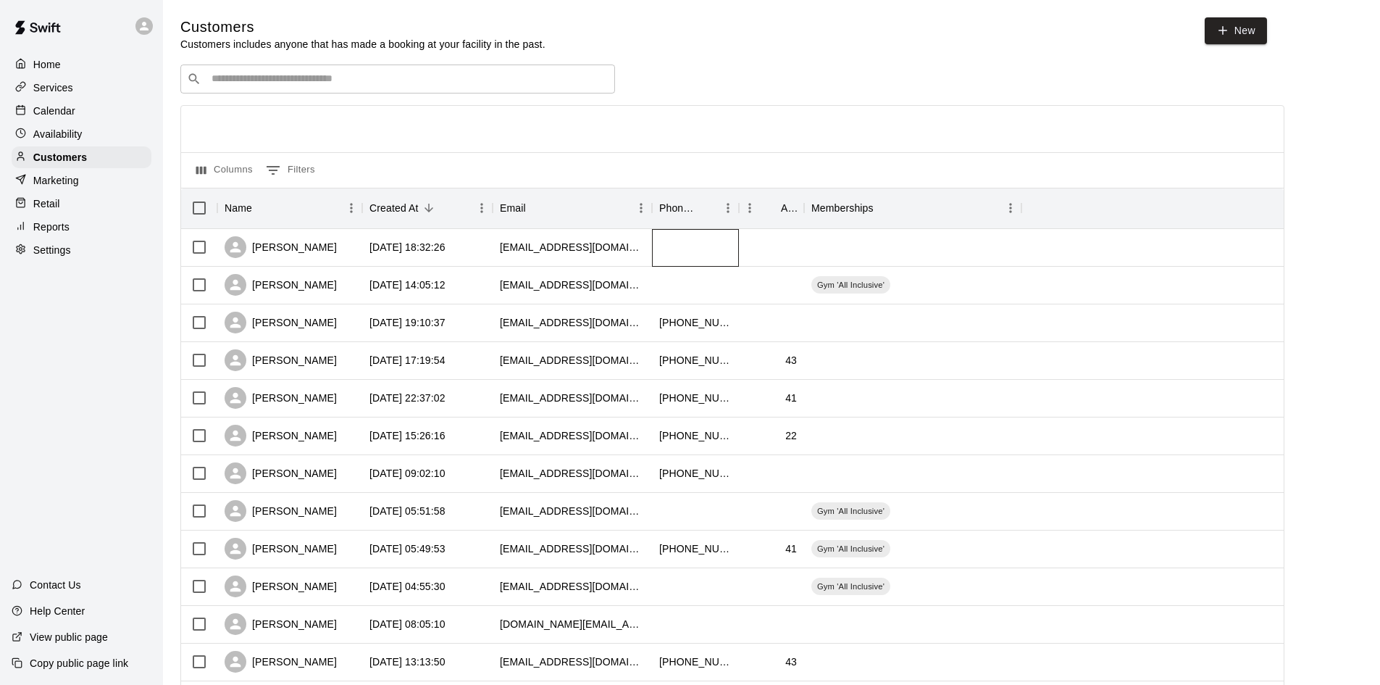
click at [689, 242] on div at bounding box center [695, 248] width 87 height 38
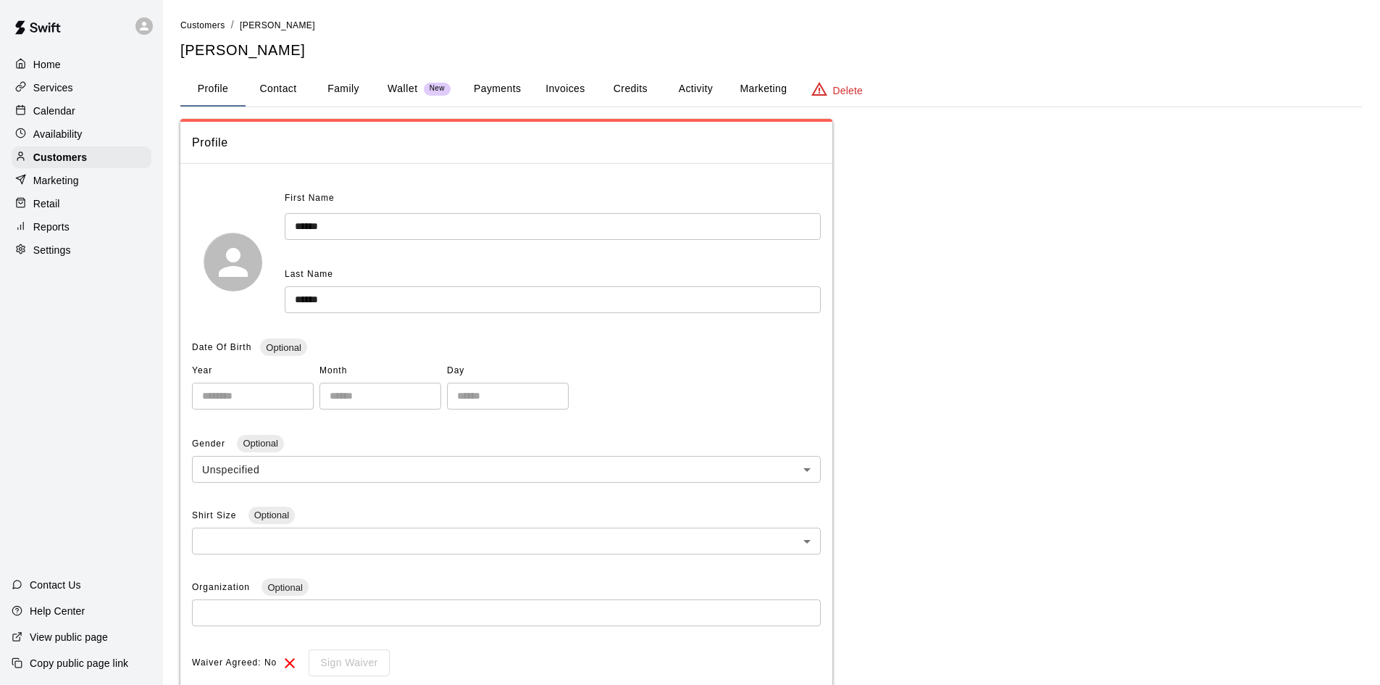
click at [697, 88] on button "Activity" at bounding box center [695, 89] width 65 height 35
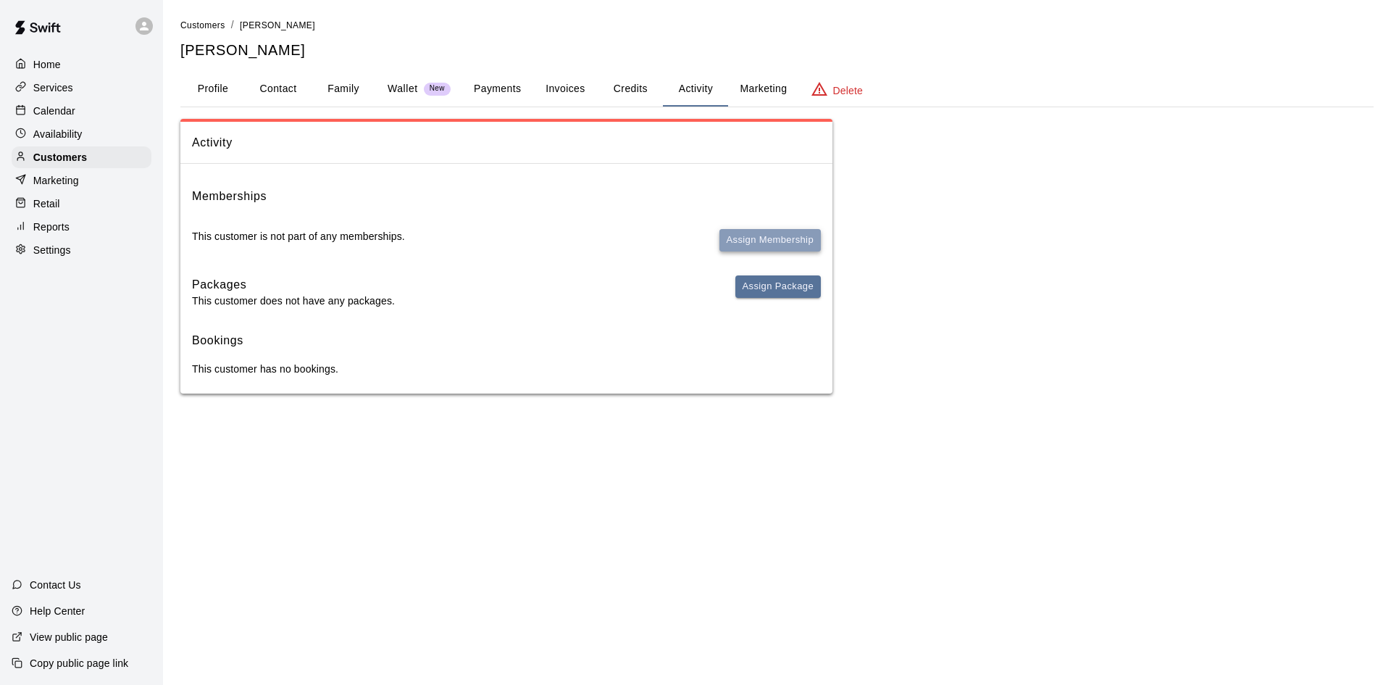
click at [755, 241] on button "Assign Membership" at bounding box center [770, 240] width 101 height 22
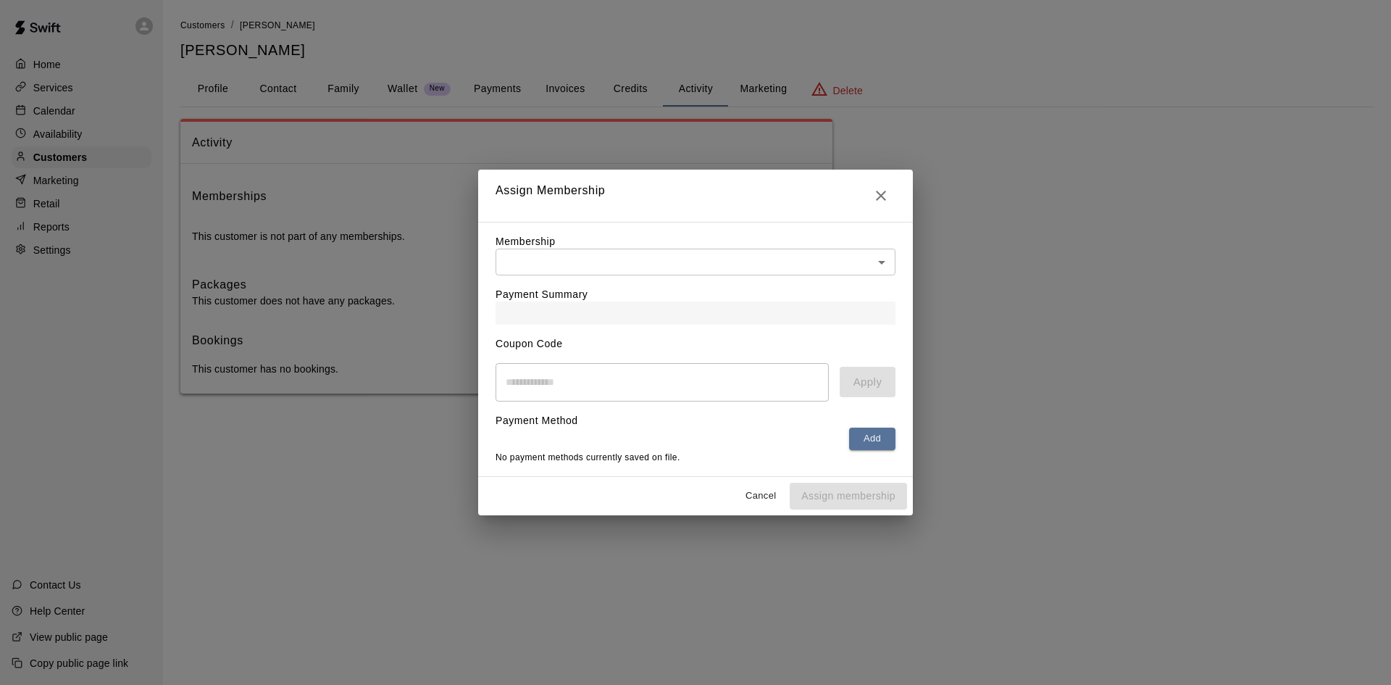
click at [754, 246] on body "Home Services Calendar Availability Customers Marketing Retail Reports Settings…" at bounding box center [695, 211] width 1391 height 422
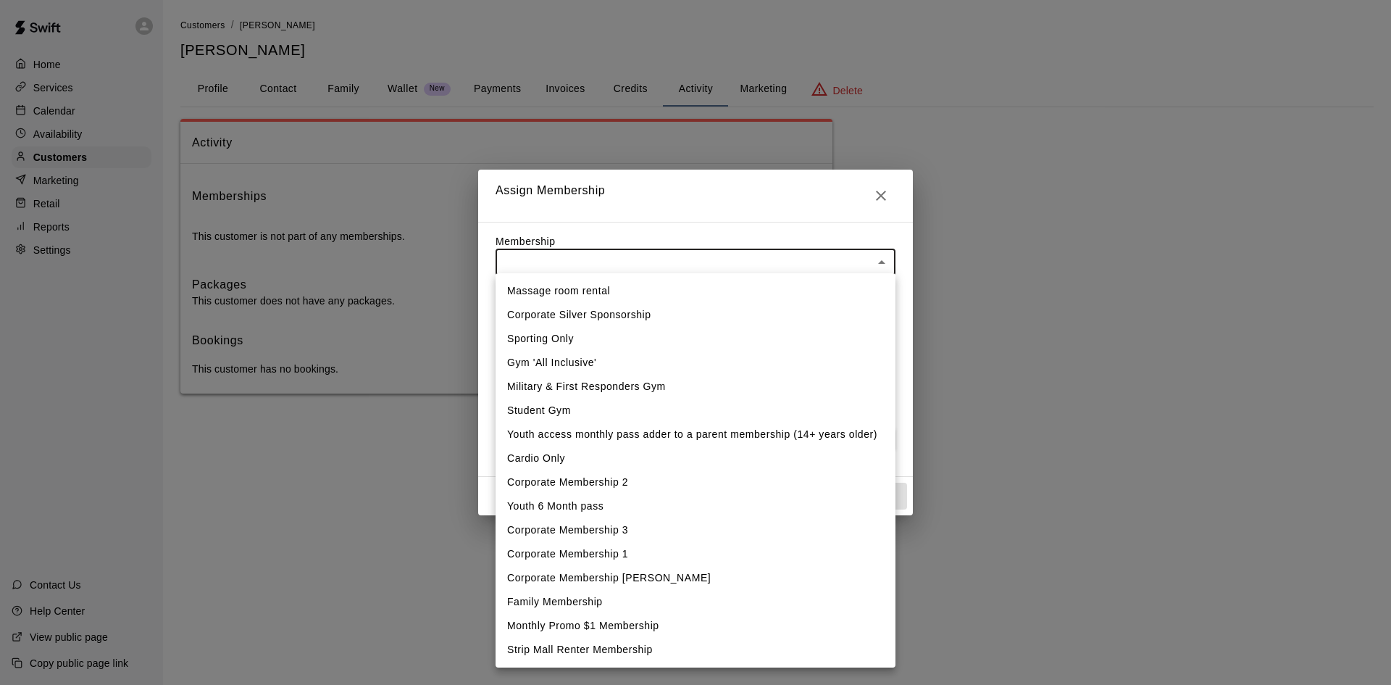
click at [604, 417] on li "Student Gym" at bounding box center [696, 411] width 400 height 24
type input "**********"
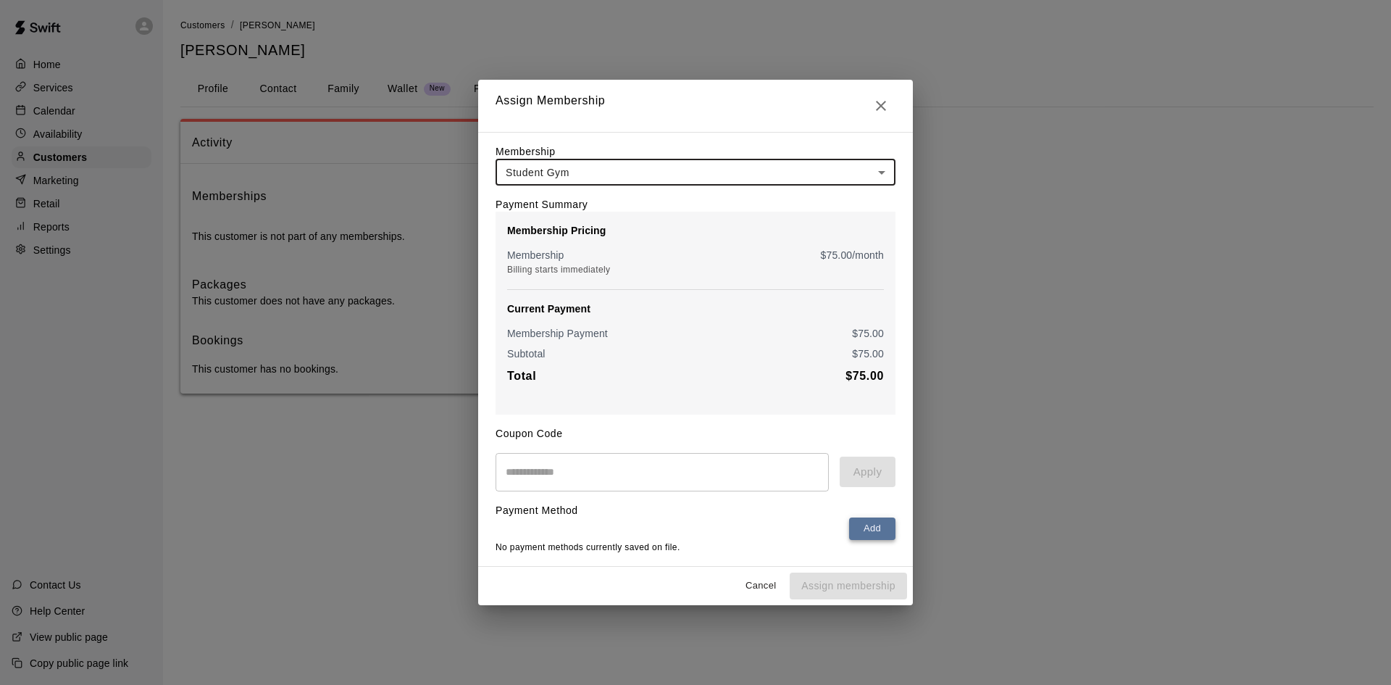
click at [883, 530] on button "Add" at bounding box center [872, 528] width 46 height 22
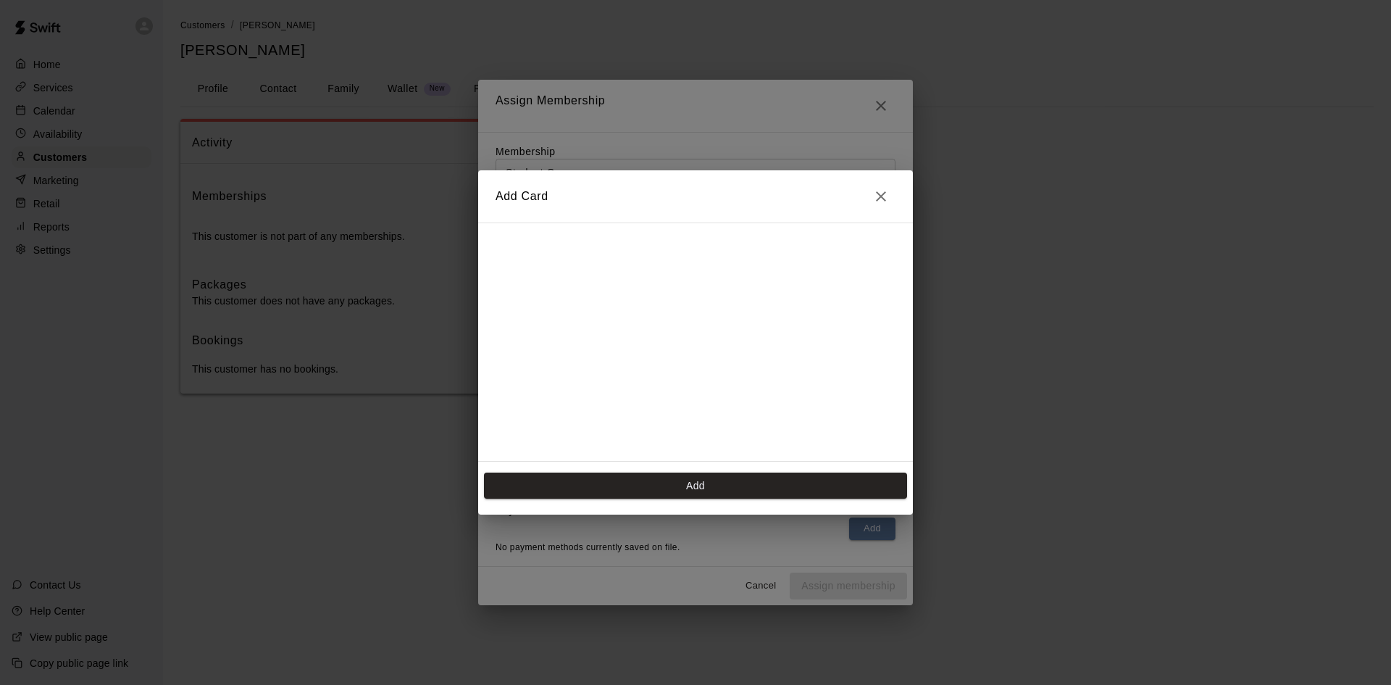
scroll to position [235, 0]
click at [705, 493] on button "Add" at bounding box center [695, 485] width 423 height 27
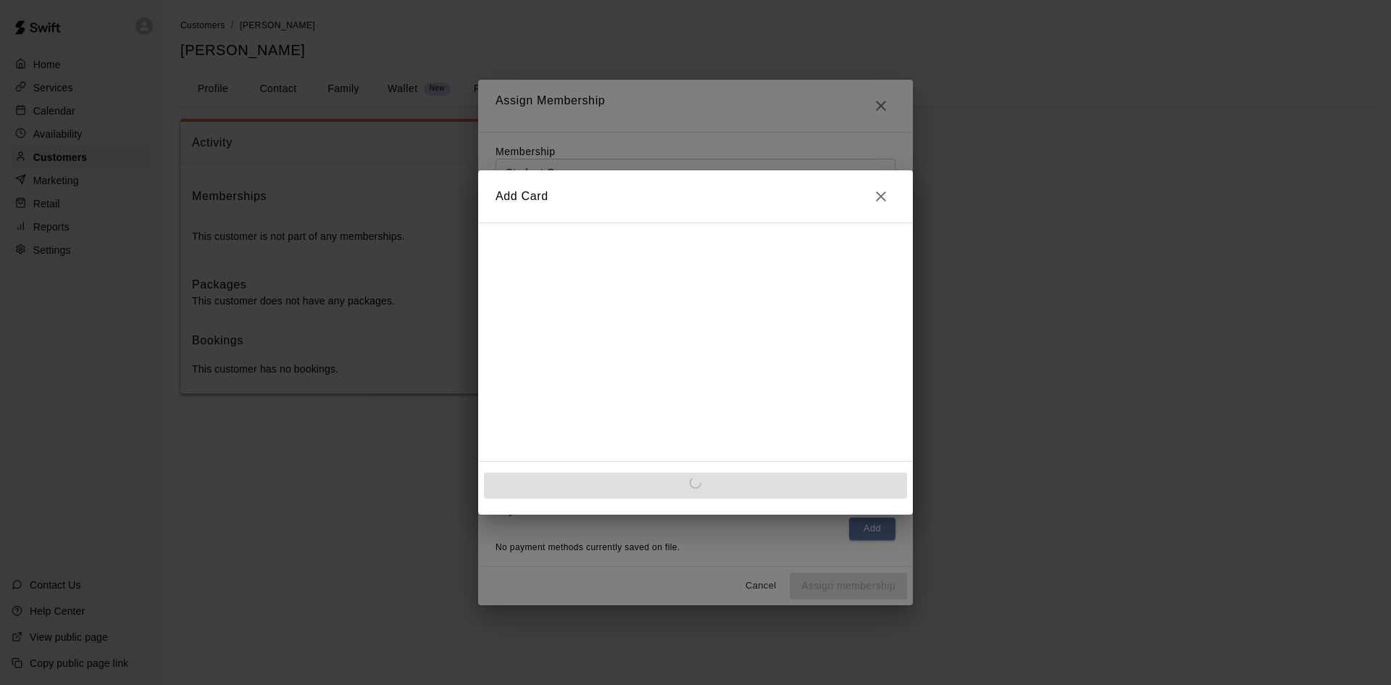
scroll to position [0, 0]
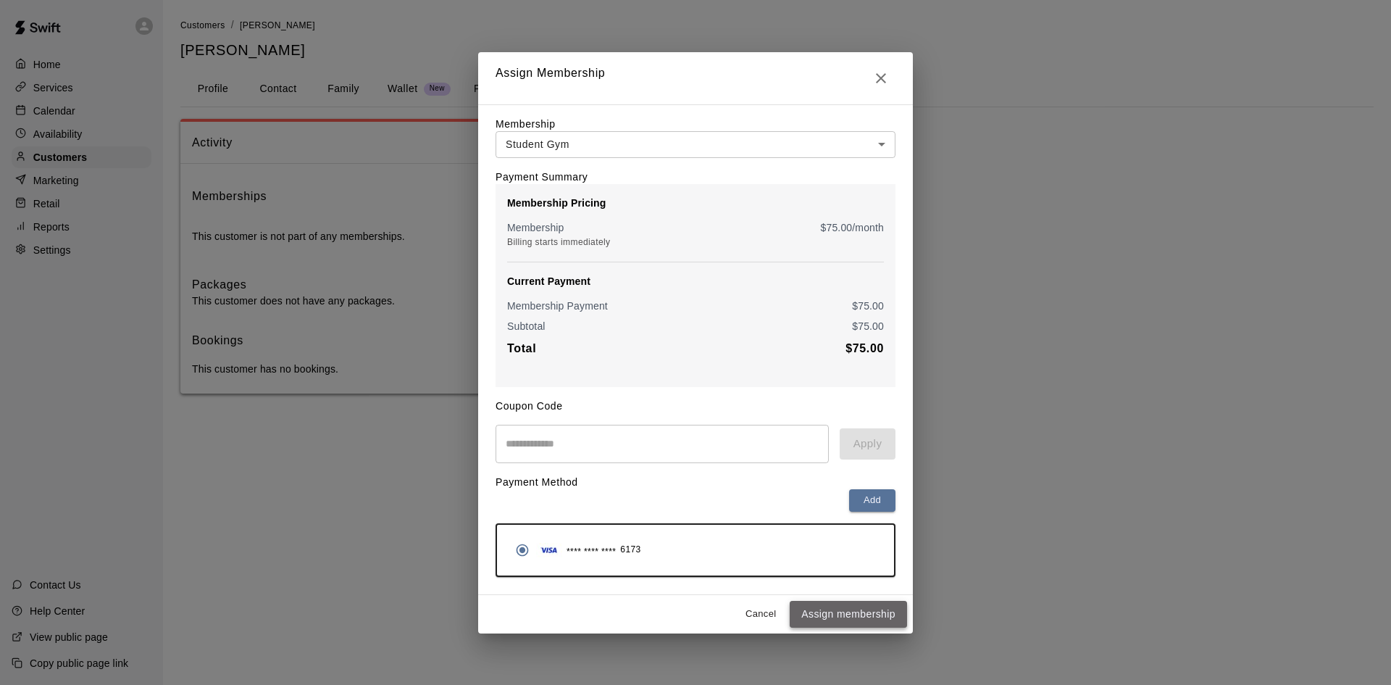
click at [871, 619] on button "Assign membership" at bounding box center [848, 614] width 117 height 27
